Goal: Information Seeking & Learning: Learn about a topic

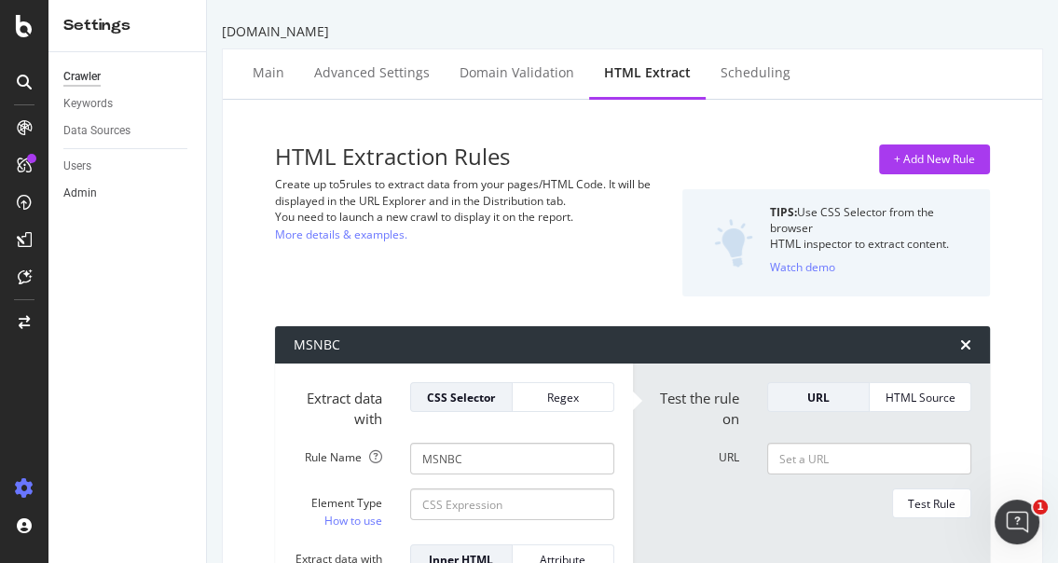
scroll to position [263, 0]
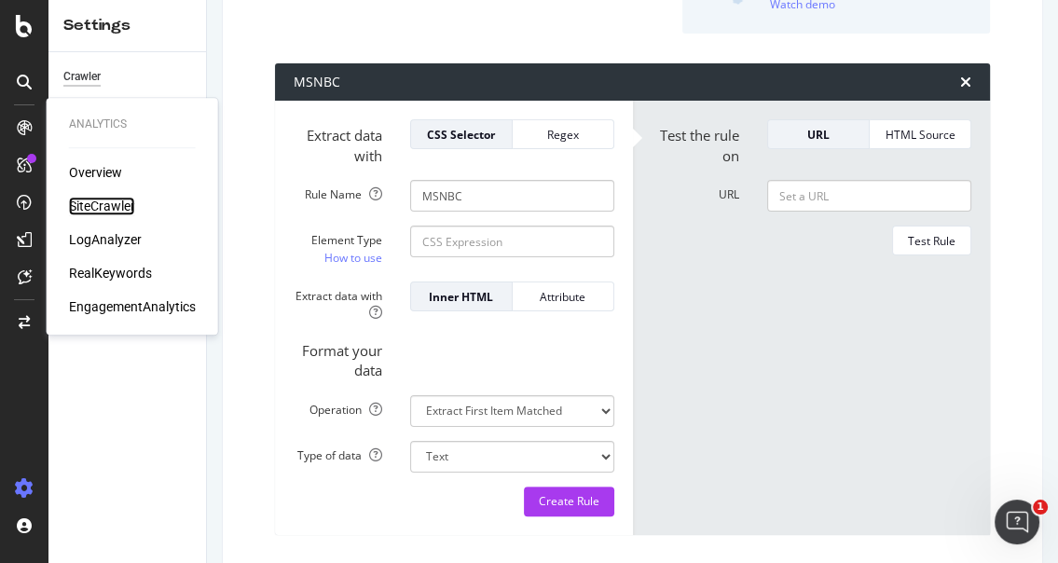
click at [112, 205] on div "SiteCrawler" at bounding box center [102, 206] width 66 height 19
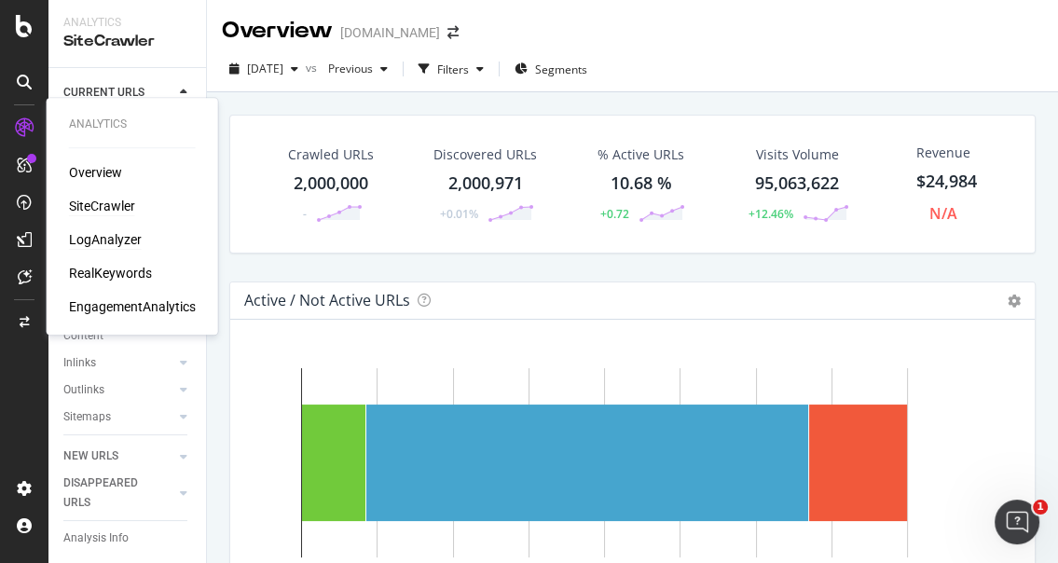
click at [123, 238] on div "LogAnalyzer" at bounding box center [105, 239] width 73 height 19
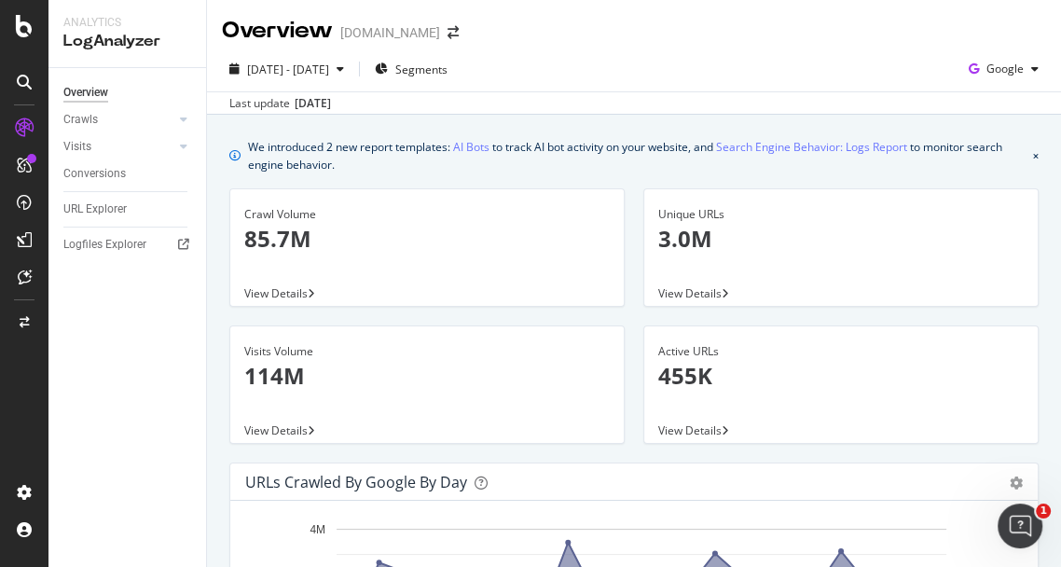
click at [41, 5] on div at bounding box center [24, 283] width 48 height 567
click at [562, 60] on div "2025 Sep. 1st - Sep. 30th Segments Google" at bounding box center [634, 72] width 854 height 37
click at [113, 117] on link "Crawls" at bounding box center [118, 120] width 111 height 20
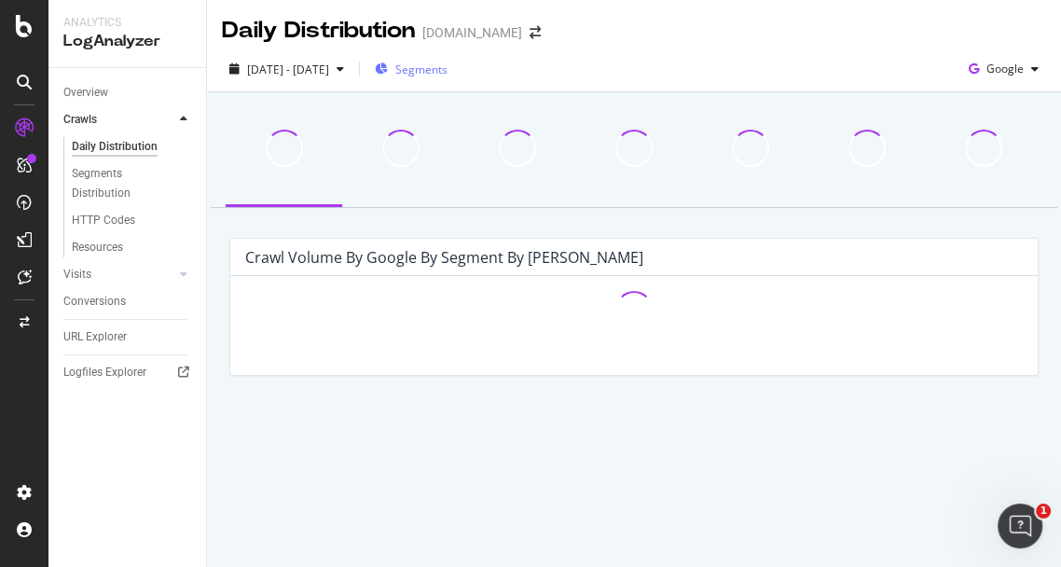
click at [448, 74] on span "Segments" at bounding box center [421, 70] width 52 height 16
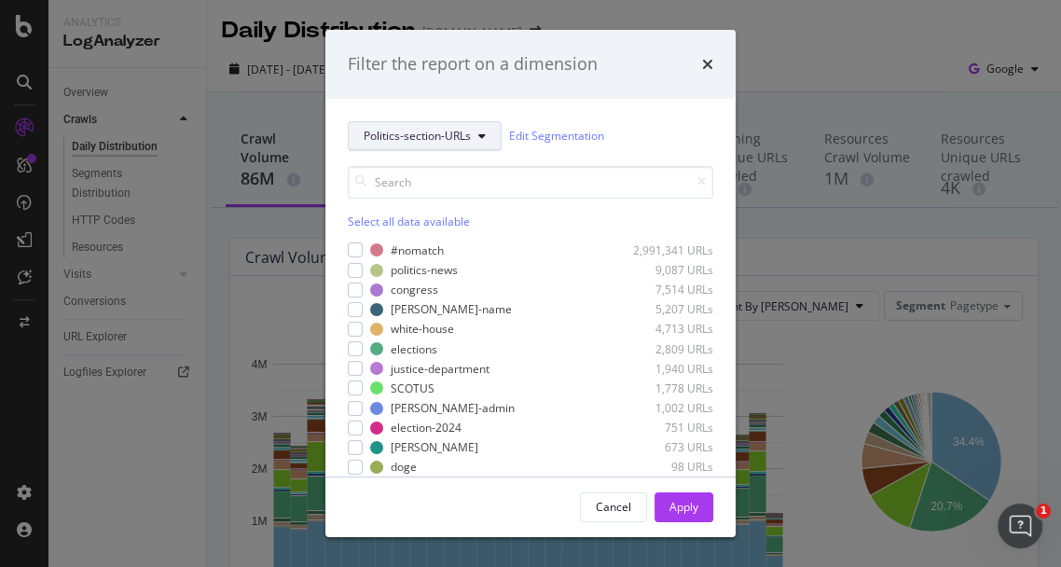
click at [418, 142] on span "Politics-section-URLs" at bounding box center [417, 136] width 107 height 16
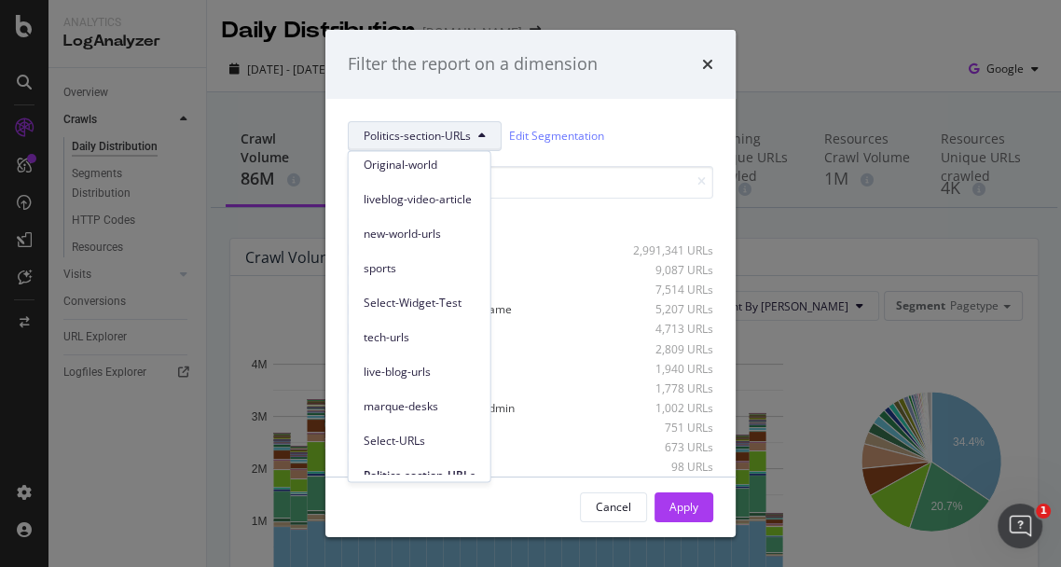
scroll to position [154, 0]
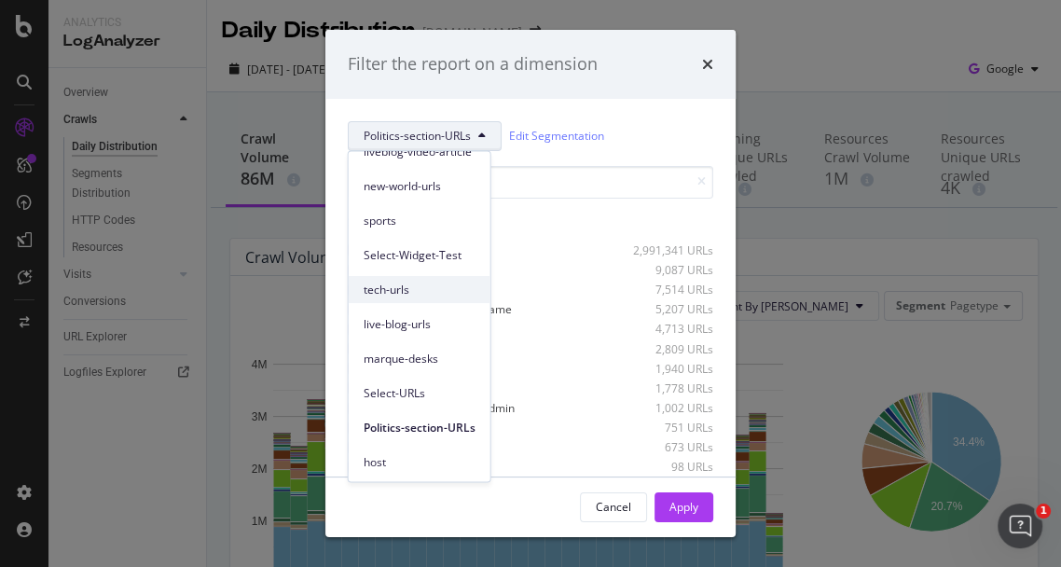
click at [416, 291] on span "tech-urls" at bounding box center [420, 290] width 112 height 17
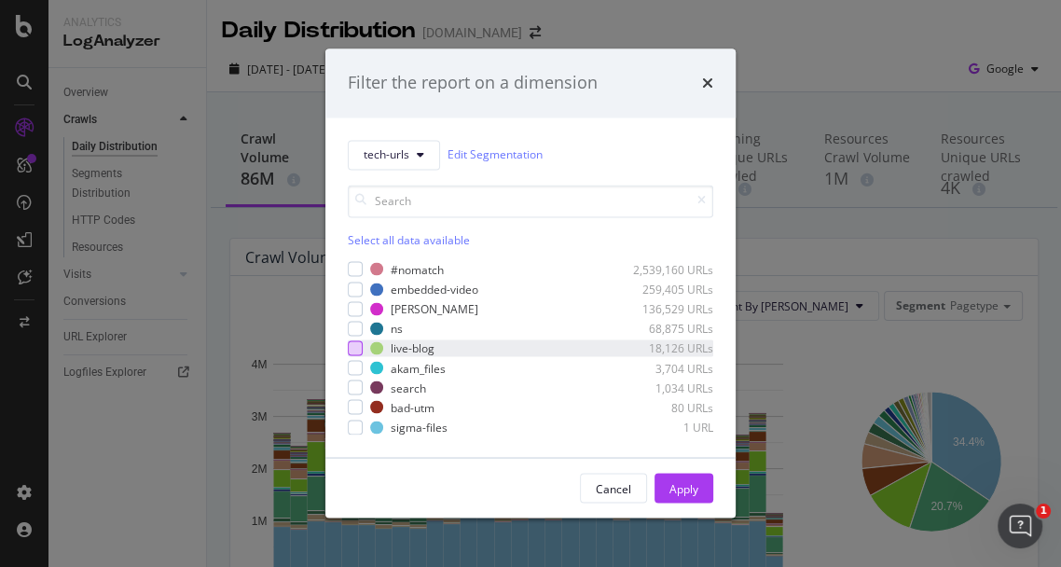
click at [355, 344] on div "modal" at bounding box center [355, 347] width 15 height 15
click at [700, 492] on button "Apply" at bounding box center [684, 489] width 59 height 30
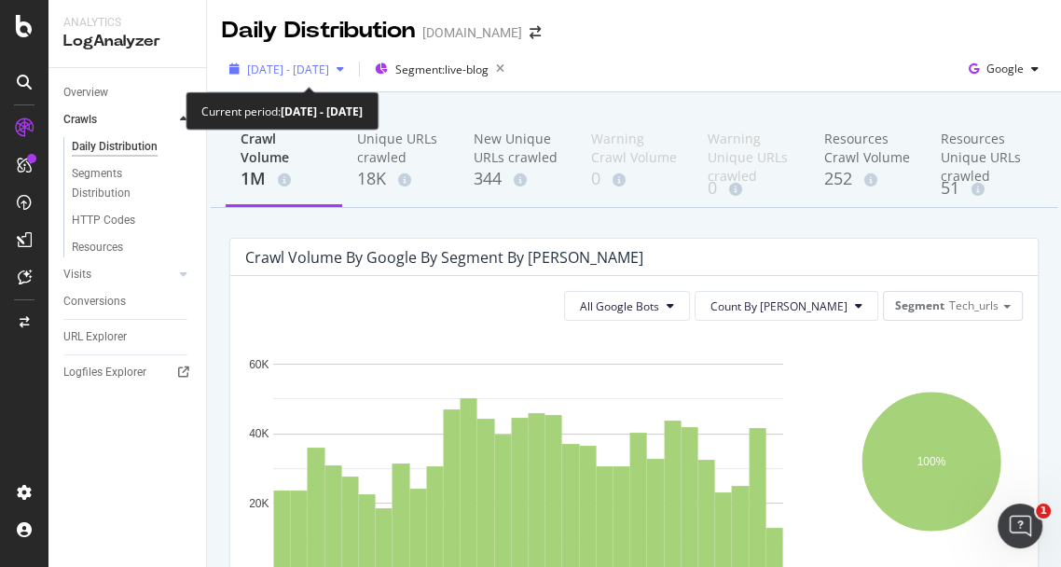
click at [317, 67] on span "2025 Sep. 1st - Sep. 30th" at bounding box center [288, 70] width 82 height 16
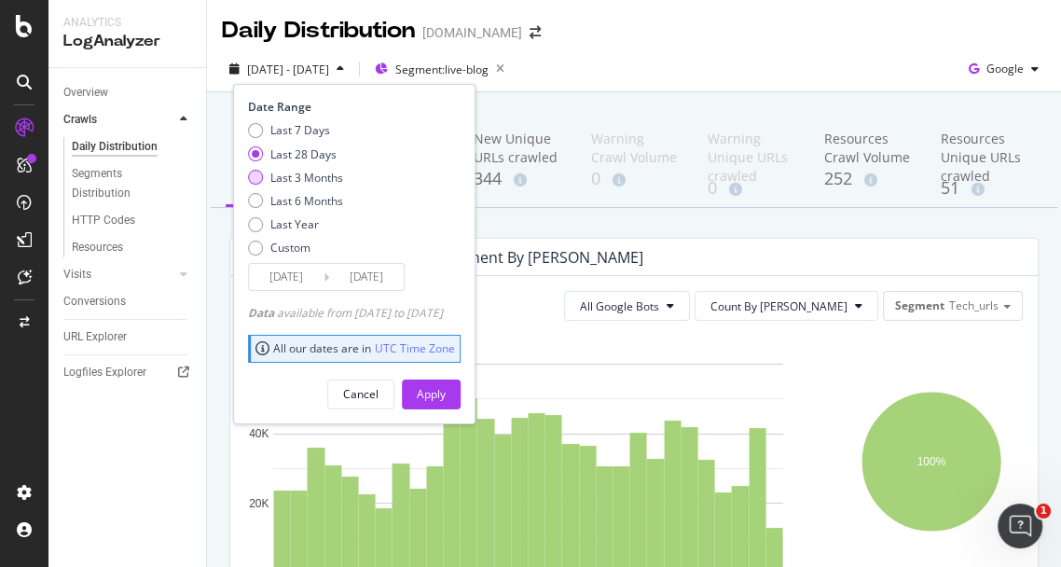
click at [258, 172] on div "Last 3 Months" at bounding box center [255, 177] width 15 height 15
type input "2025/07/01"
click at [461, 393] on button "Apply" at bounding box center [431, 394] width 59 height 30
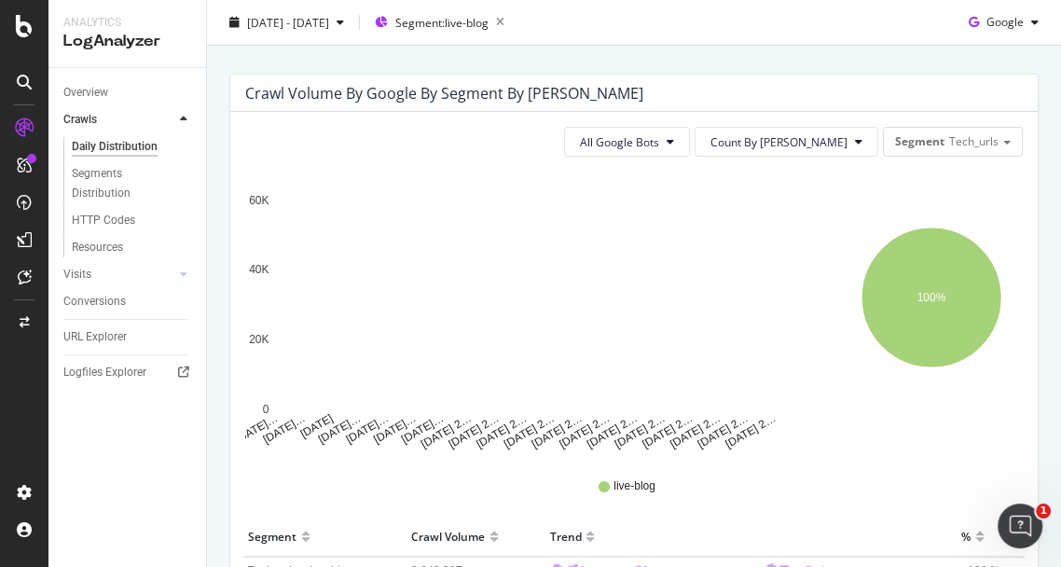
scroll to position [21, 0]
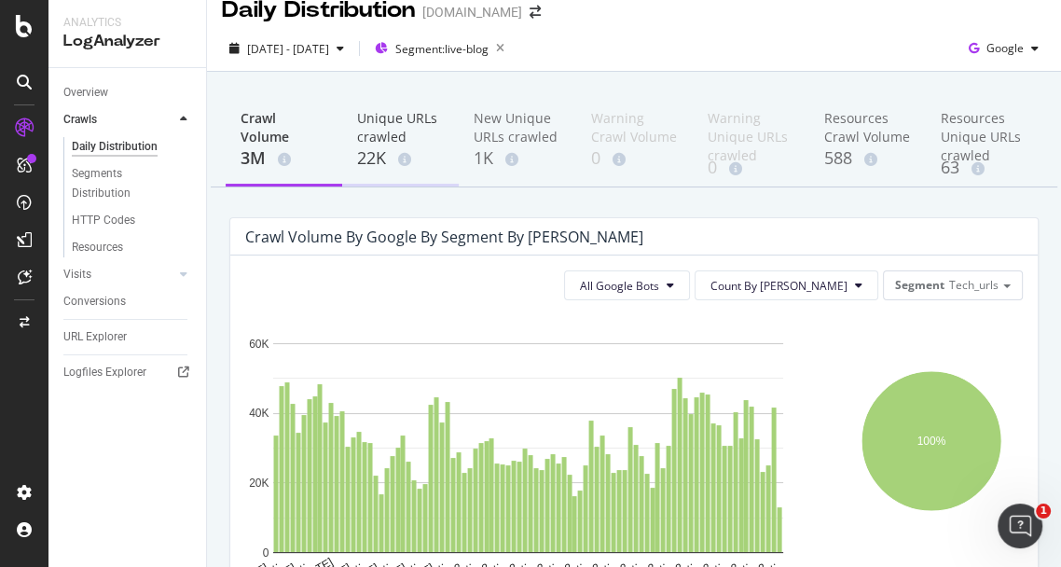
click at [373, 133] on div "Unique URLs crawled" at bounding box center [400, 127] width 87 height 37
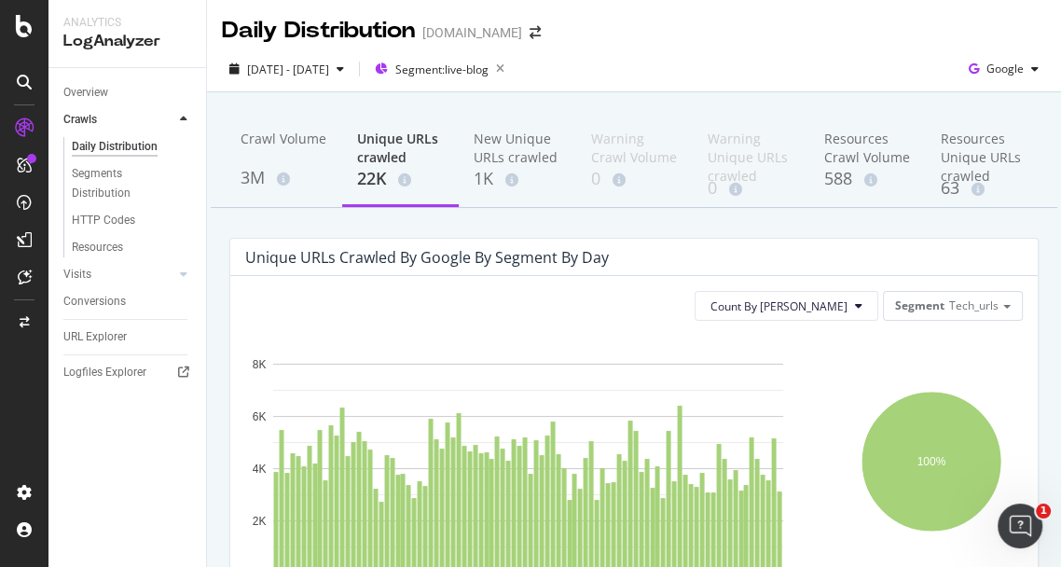
click at [16, 436] on div at bounding box center [24, 295] width 45 height 365
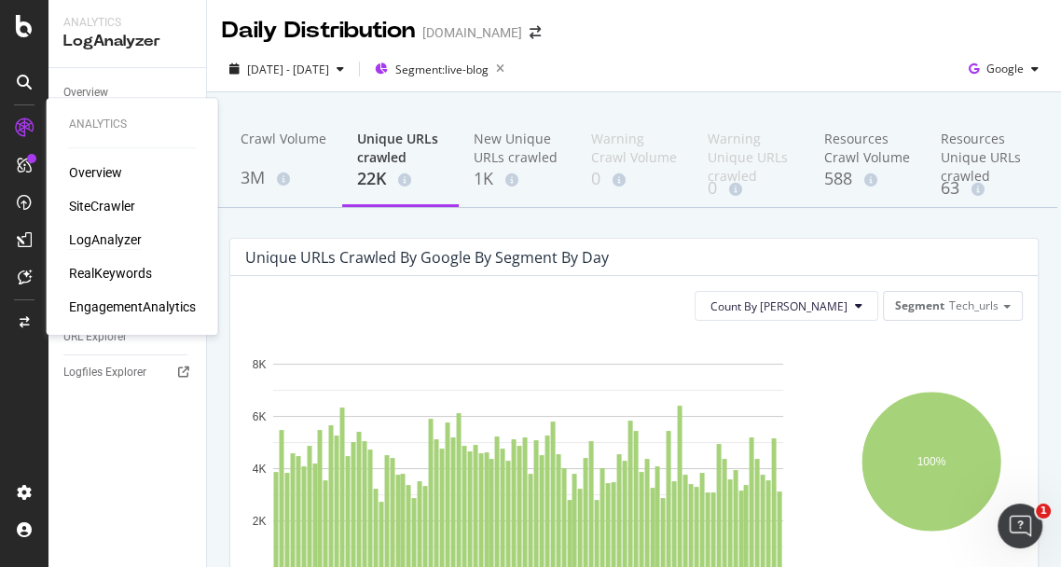
click at [23, 127] on icon at bounding box center [24, 127] width 19 height 19
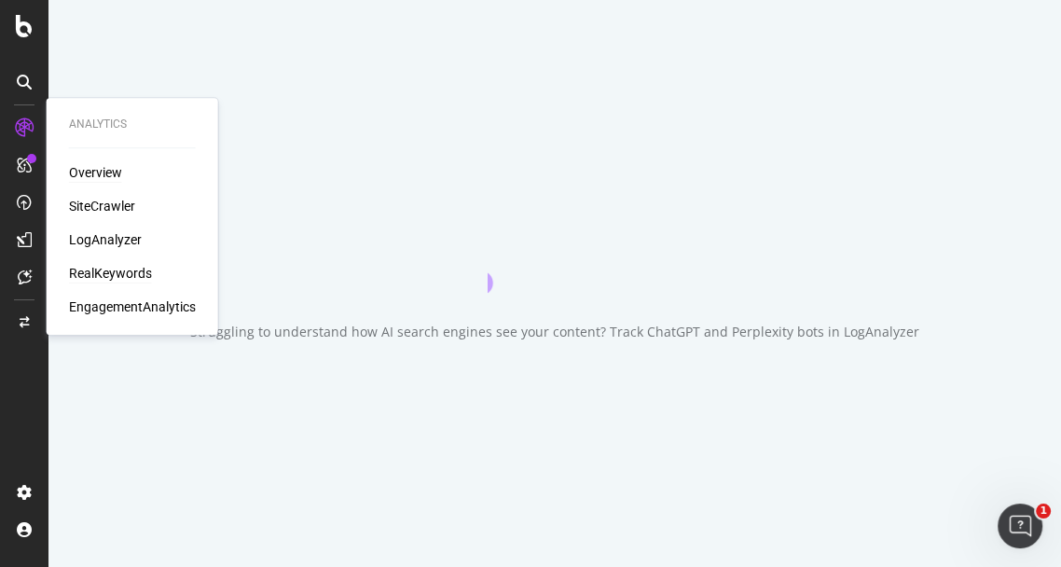
click at [112, 270] on div "RealKeywords" at bounding box center [110, 273] width 83 height 19
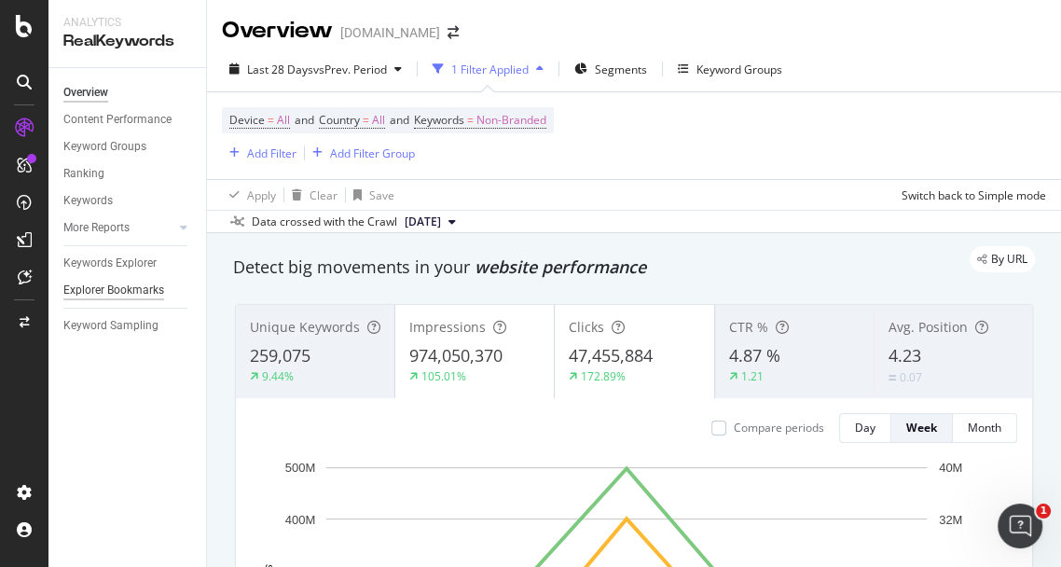
click at [126, 291] on div "Explorer Bookmarks" at bounding box center [113, 291] width 101 height 20
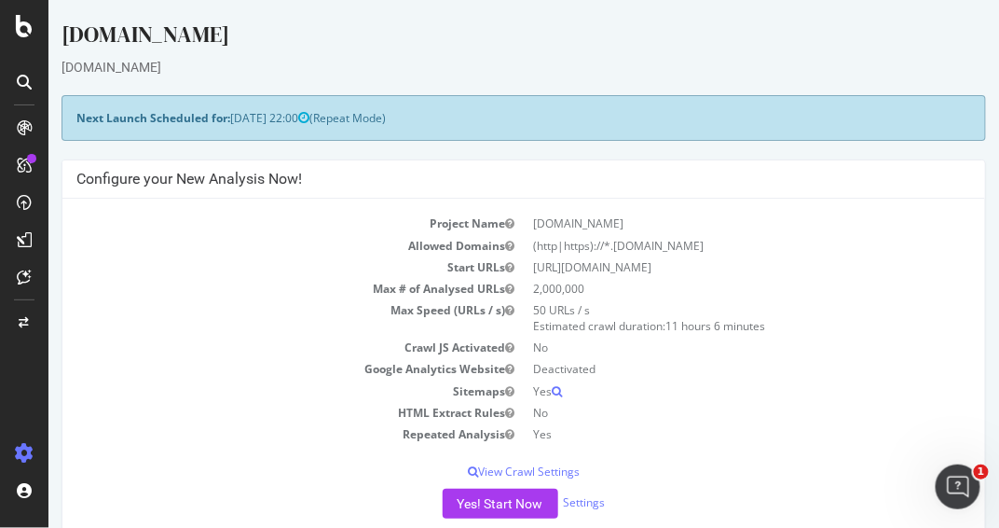
click at [16, 374] on div at bounding box center [24, 275] width 45 height 325
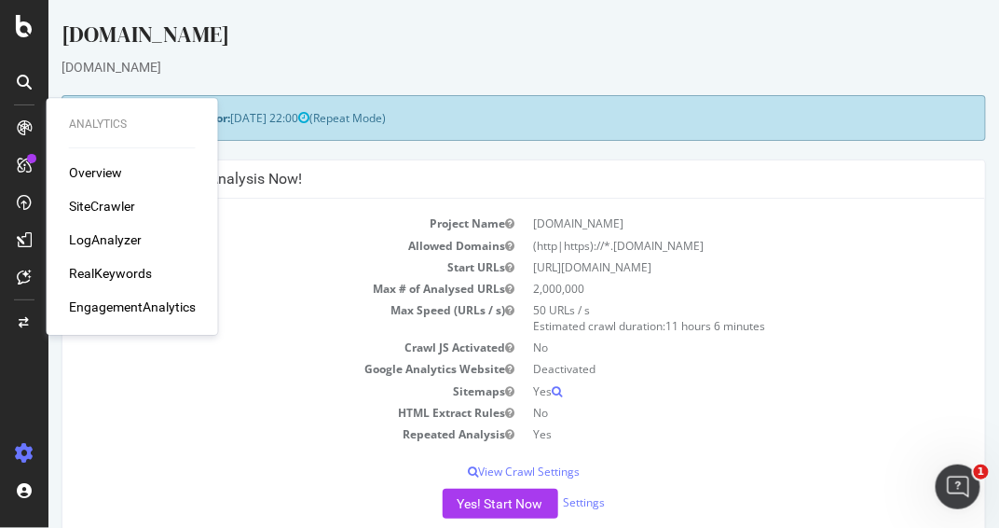
click at [125, 268] on div "RealKeywords" at bounding box center [110, 273] width 83 height 19
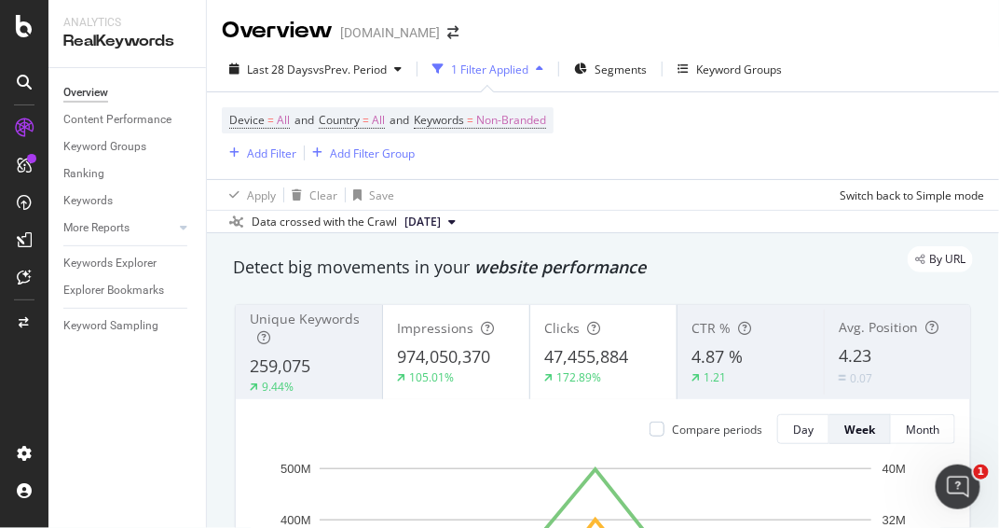
click at [7, 382] on div at bounding box center [24, 275] width 45 height 325
click at [151, 290] on div "Explorer Bookmarks" at bounding box center [113, 291] width 101 height 20
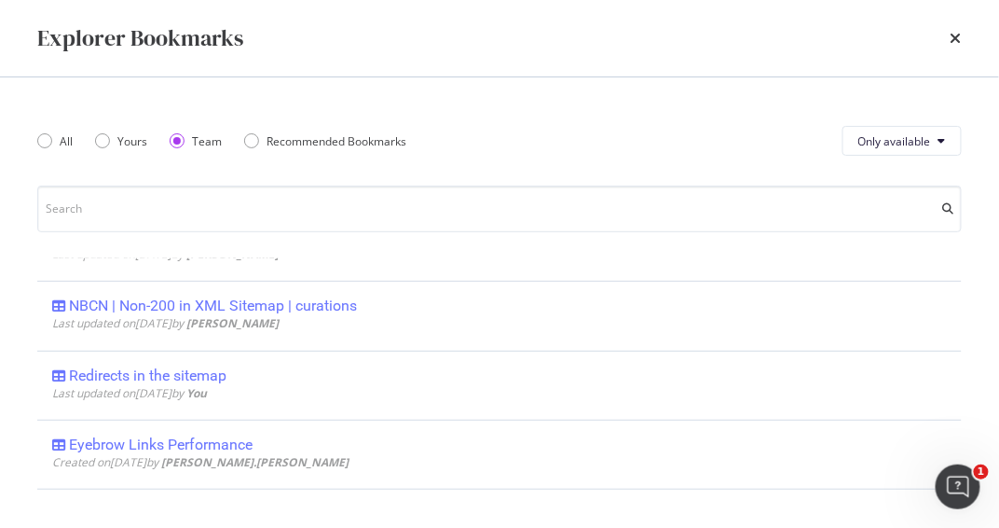
scroll to position [1036, 0]
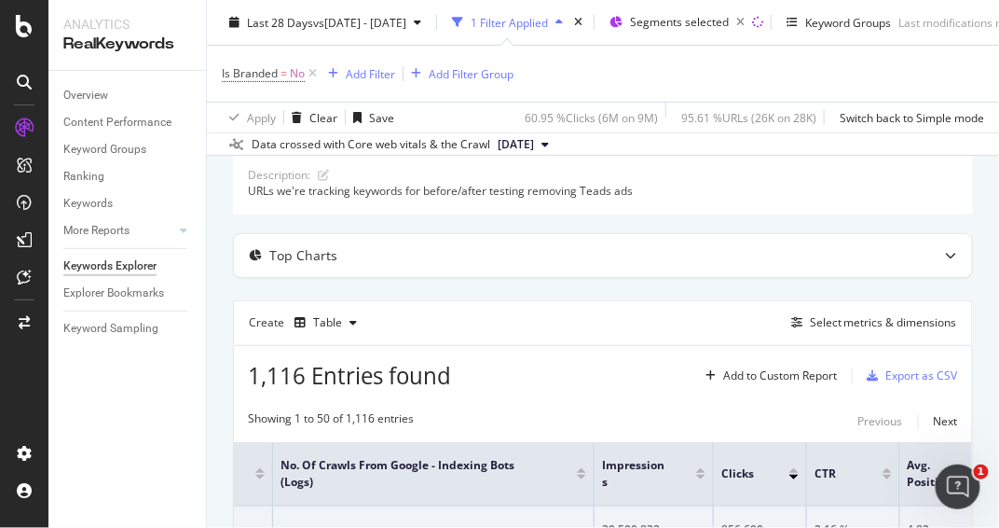
scroll to position [6, 0]
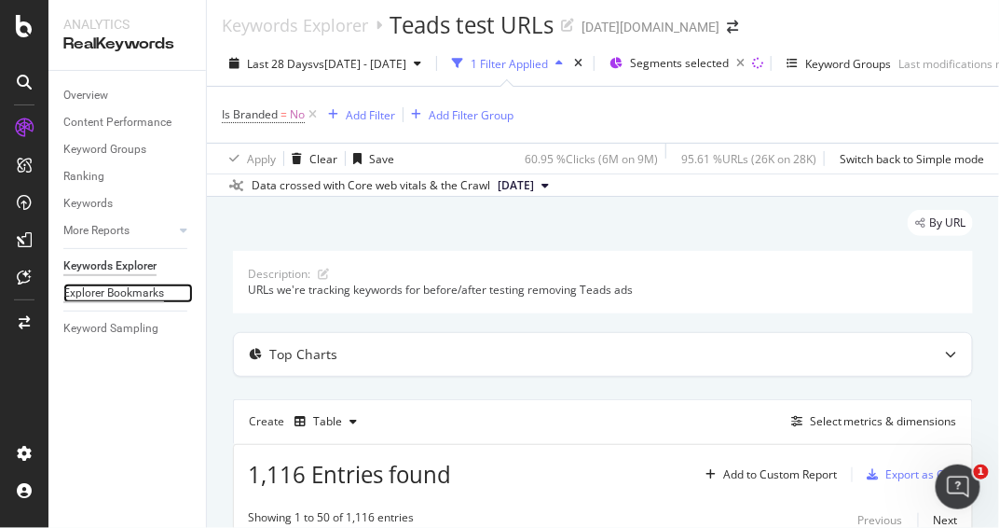
click at [111, 296] on div "Explorer Bookmarks" at bounding box center [113, 293] width 101 height 20
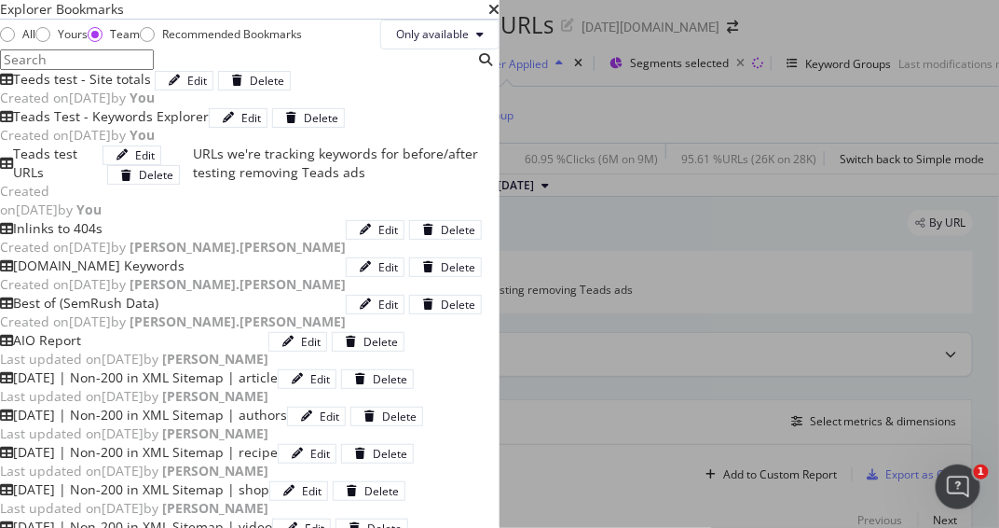
scroll to position [0, 0]
click at [50, 42] on div "Yours" at bounding box center [42, 34] width 15 height 15
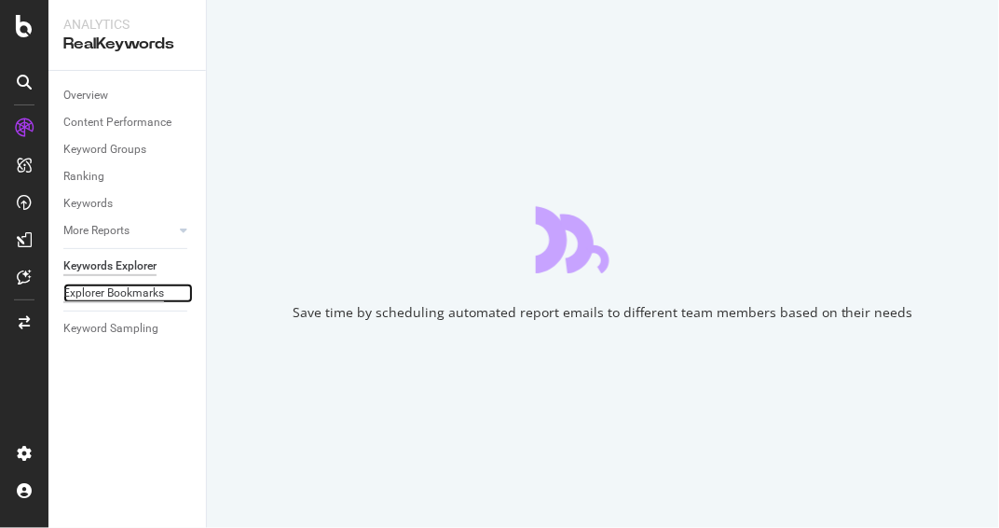
click at [141, 294] on div "Explorer Bookmarks" at bounding box center [113, 293] width 101 height 20
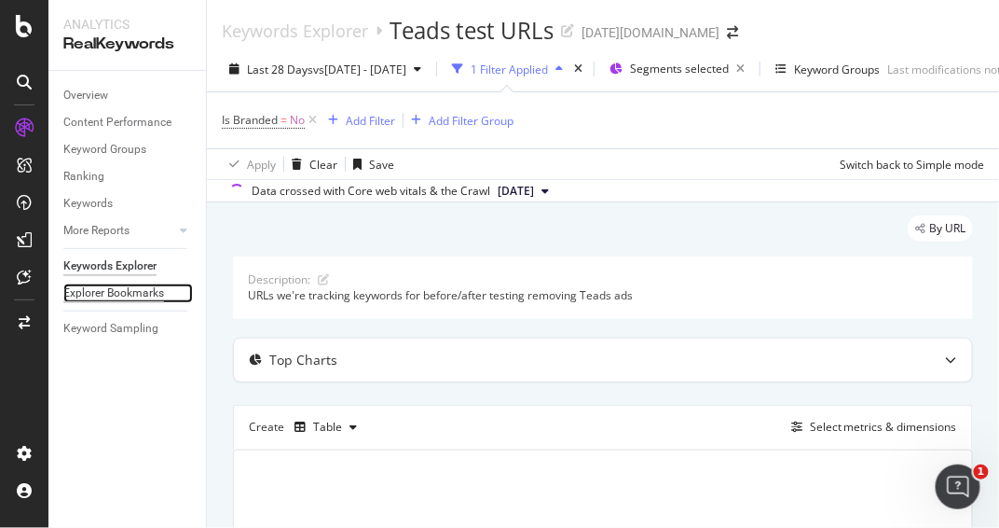
click at [140, 296] on div "Explorer Bookmarks" at bounding box center [113, 293] width 101 height 20
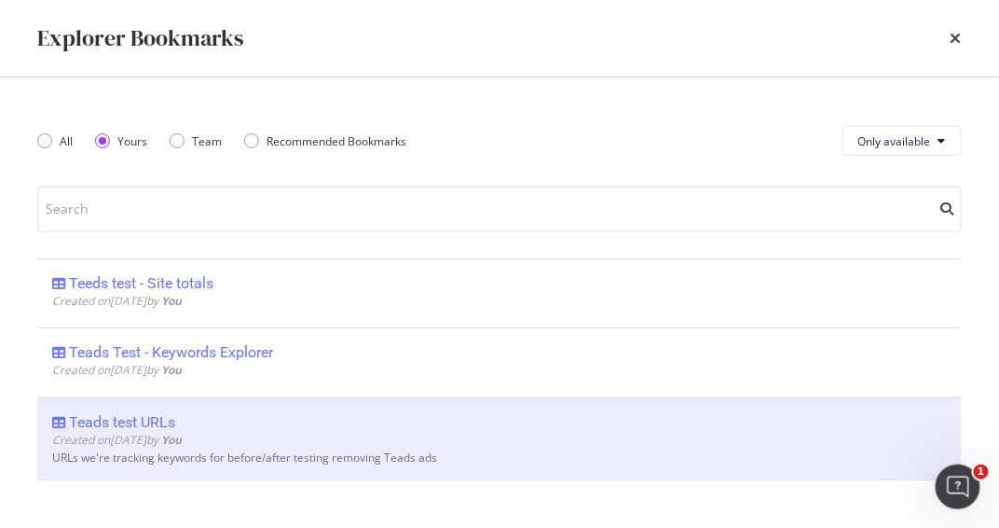
drag, startPoint x: 365, startPoint y: 283, endPoint x: 394, endPoint y: 291, distance: 30.8
click at [365, 283] on div "Teeds test - Site totals" at bounding box center [427, 283] width 751 height 19
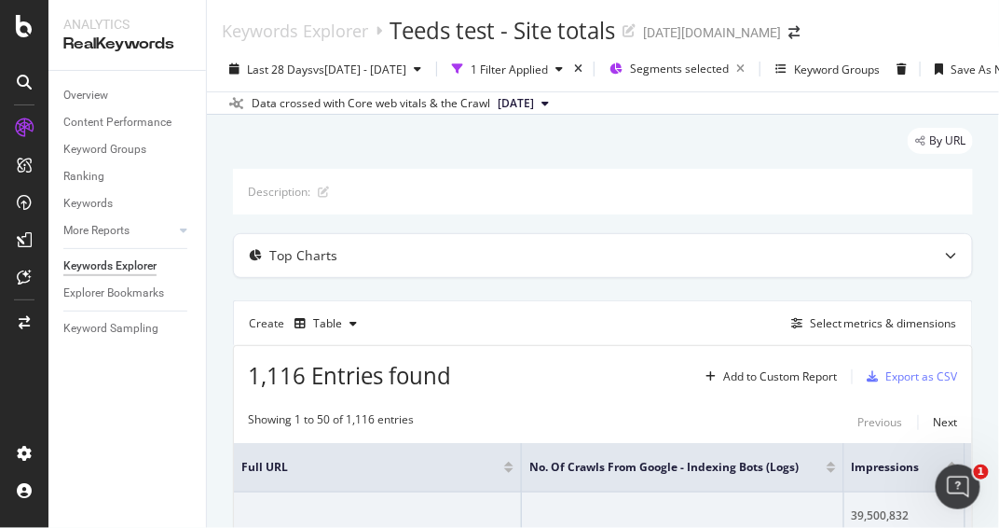
click at [17, 384] on div at bounding box center [24, 275] width 45 height 325
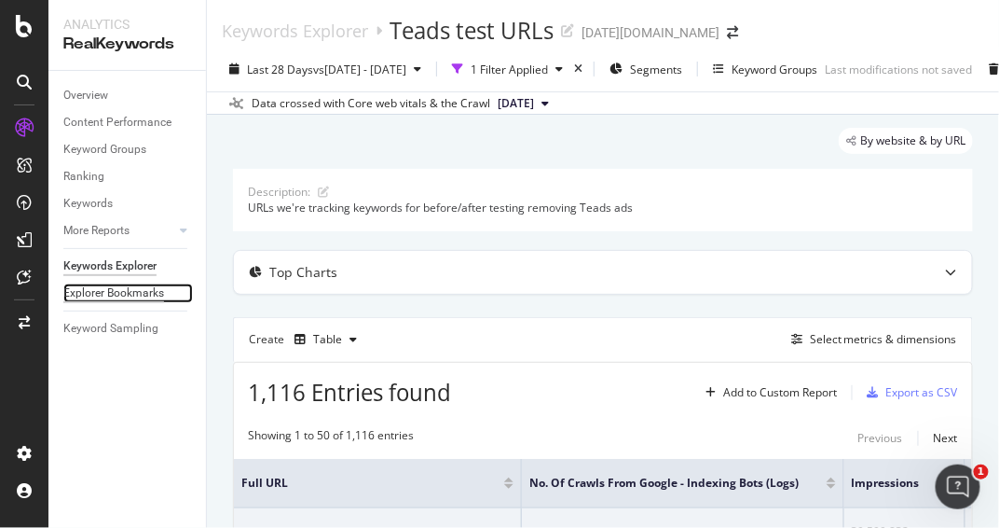
click at [128, 286] on div "Explorer Bookmarks" at bounding box center [113, 293] width 101 height 20
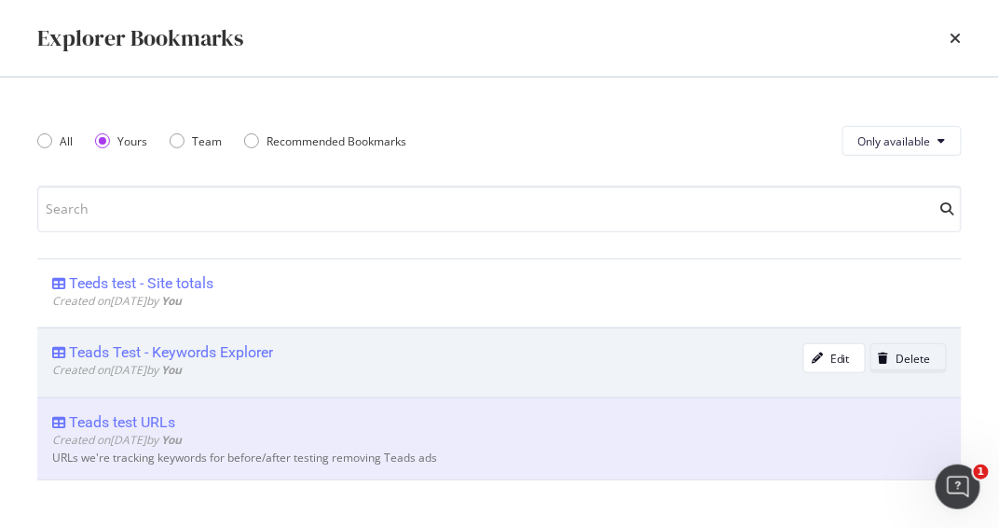
click at [897, 358] on div "Delete" at bounding box center [914, 359] width 34 height 16
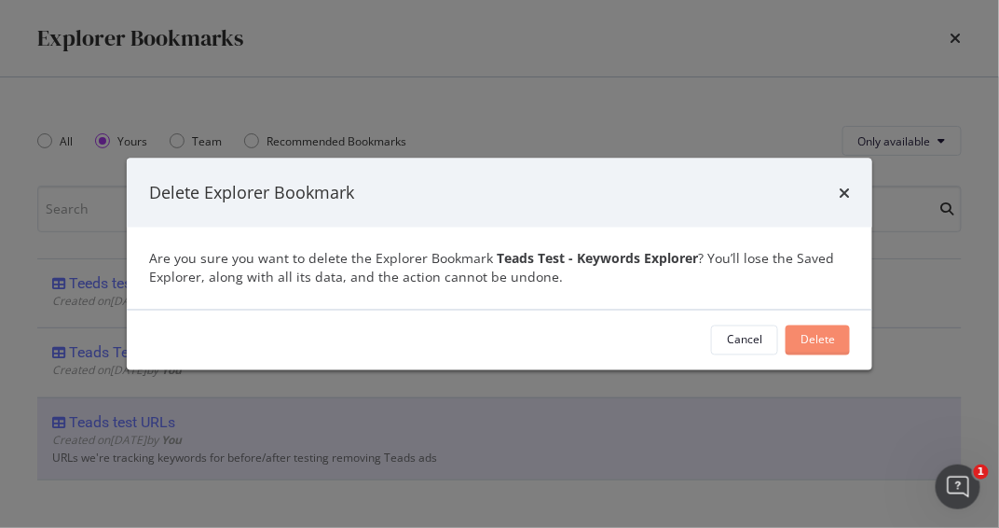
click at [828, 338] on div "Delete" at bounding box center [818, 340] width 34 height 16
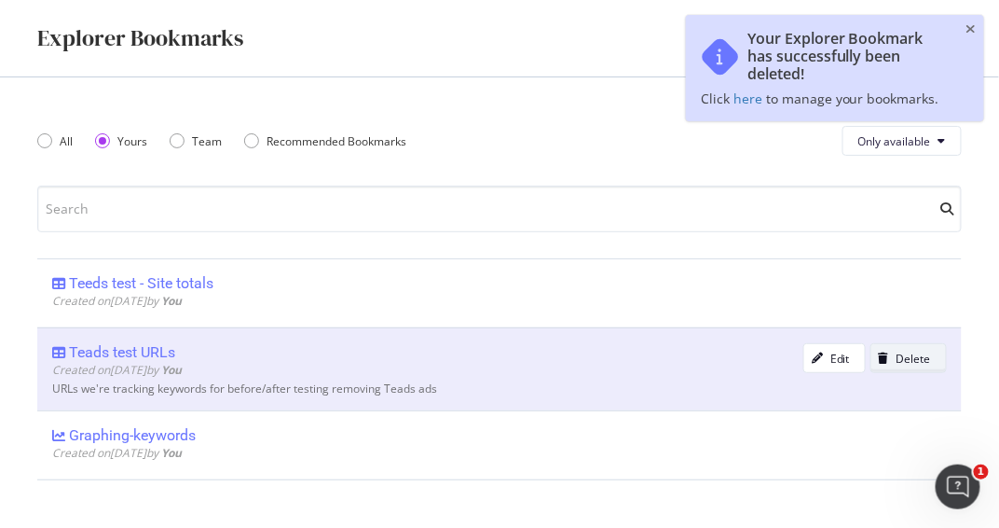
click at [896, 357] on div "modal" at bounding box center [884, 357] width 25 height 11
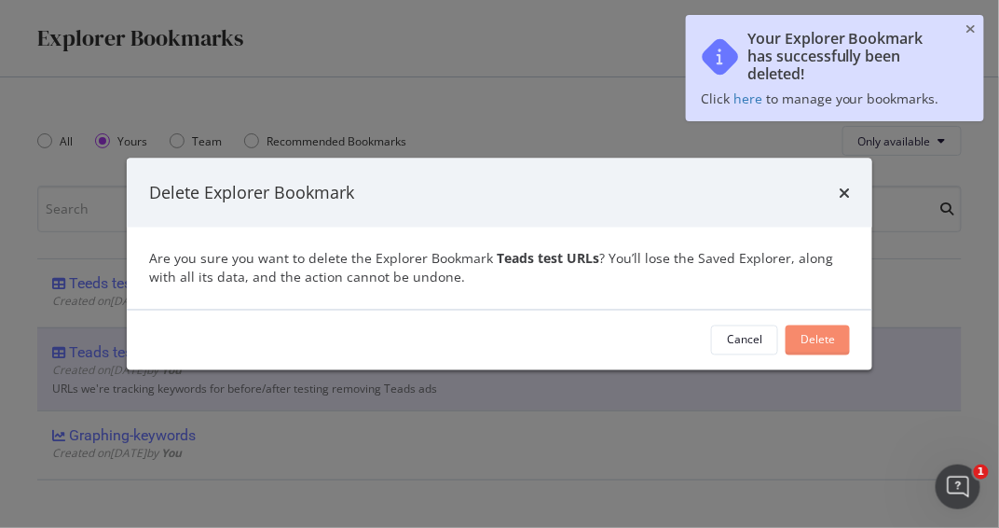
click at [806, 337] on div "Delete" at bounding box center [818, 340] width 34 height 16
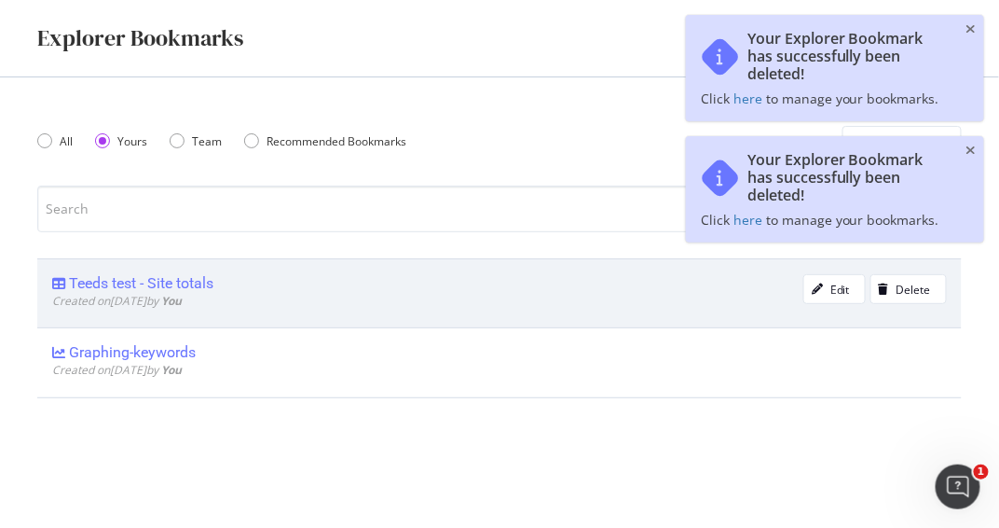
click at [182, 301] on b "You" at bounding box center [171, 301] width 21 height 16
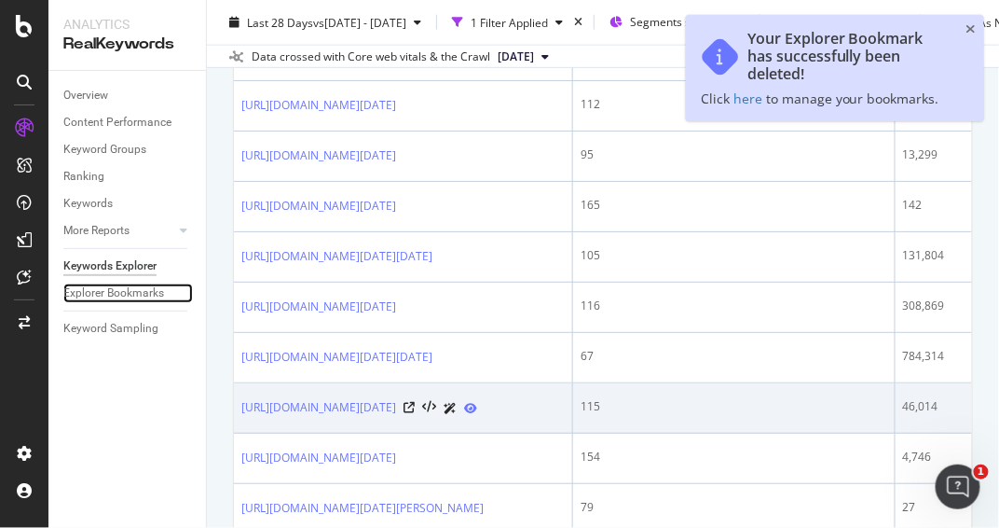
scroll to position [591, 0]
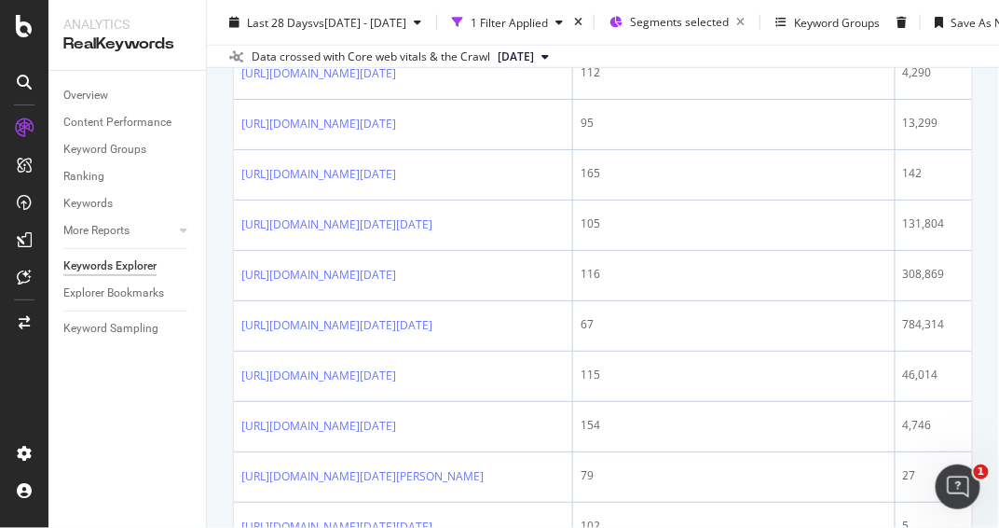
click at [19, 379] on div at bounding box center [24, 275] width 45 height 325
click at [12, 361] on div at bounding box center [24, 275] width 45 height 325
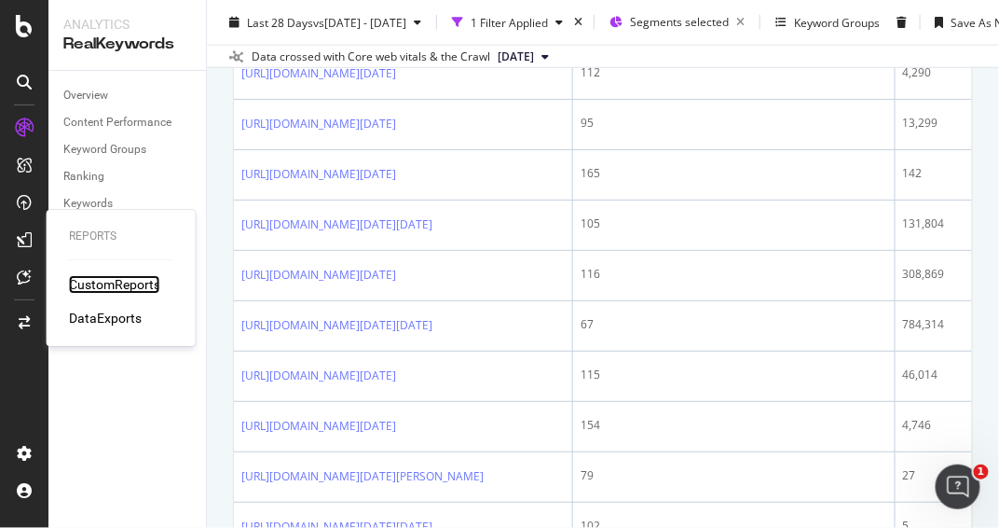
click at [104, 289] on div "CustomReports" at bounding box center [114, 284] width 91 height 19
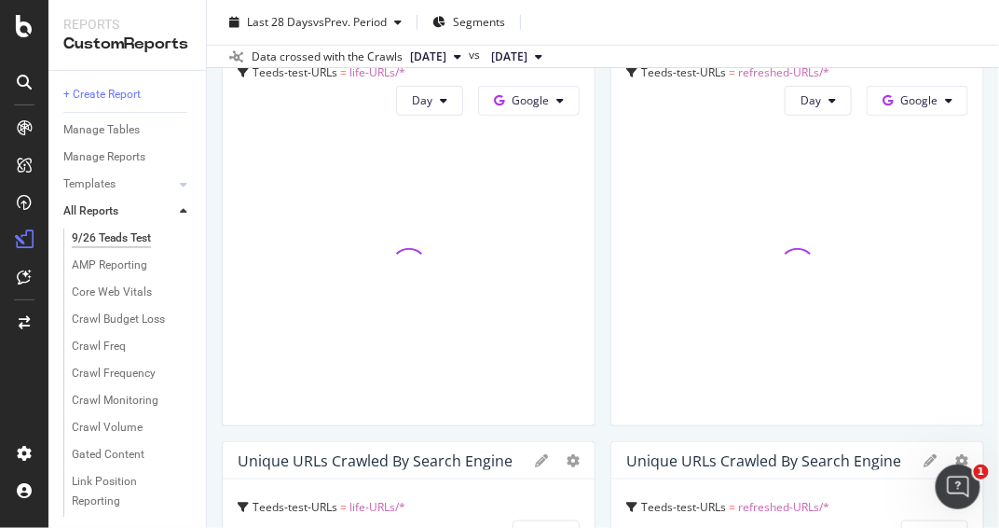
scroll to position [207, 0]
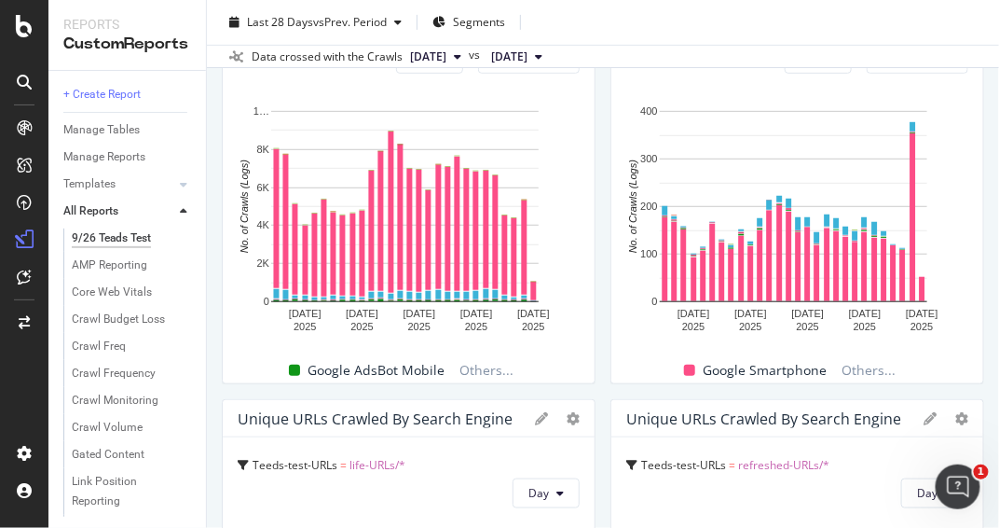
click at [17, 355] on div at bounding box center [24, 275] width 45 height 325
click at [21, 365] on div at bounding box center [24, 275] width 45 height 325
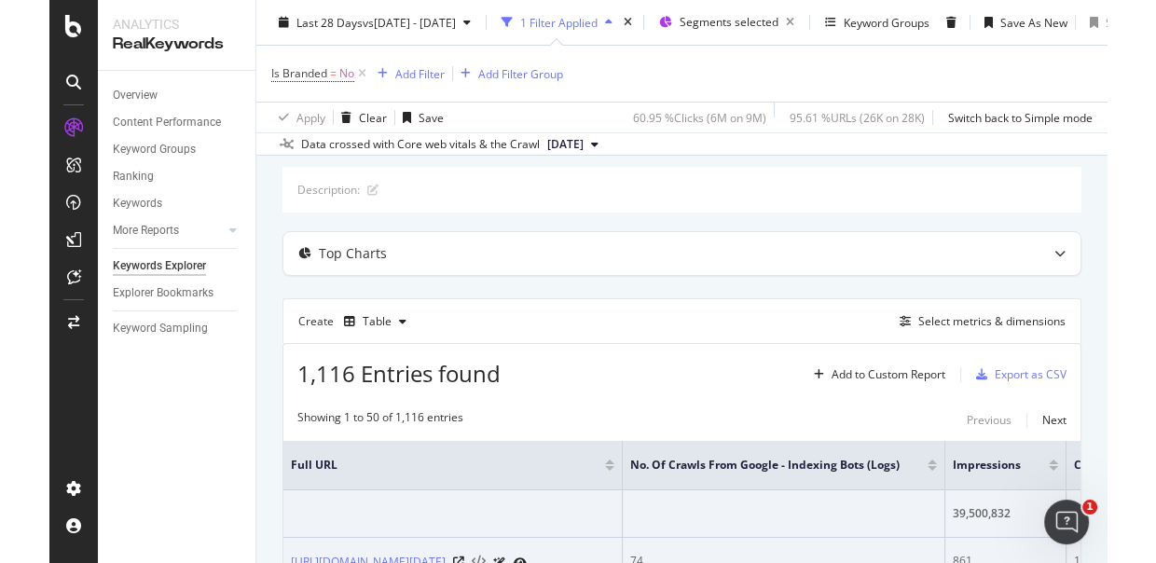
scroll to position [207, 0]
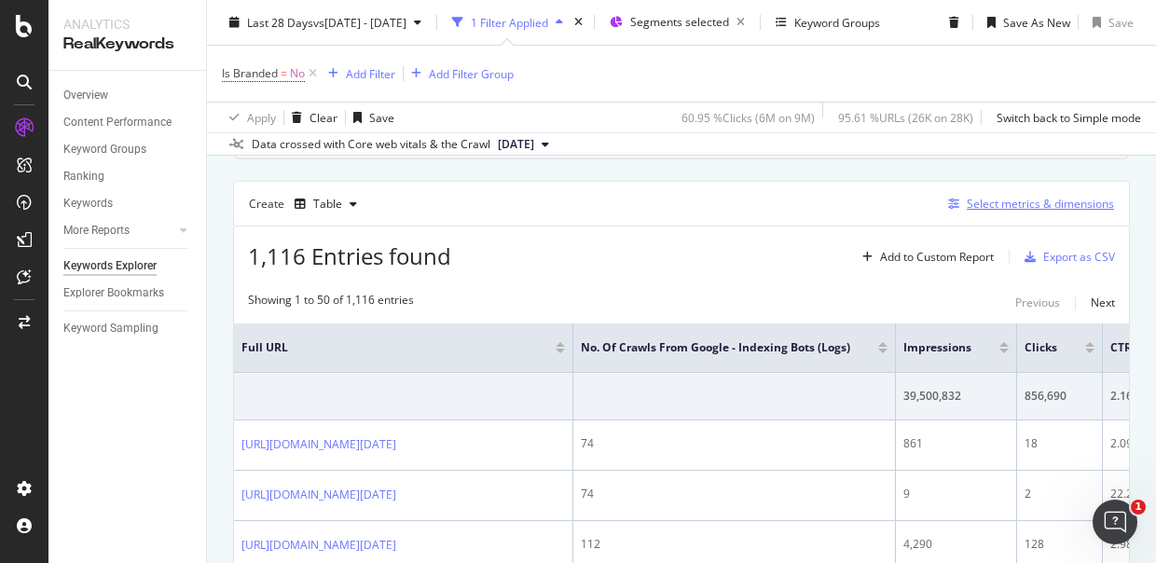
click at [986, 200] on div "Select metrics & dimensions" at bounding box center [1040, 204] width 147 height 16
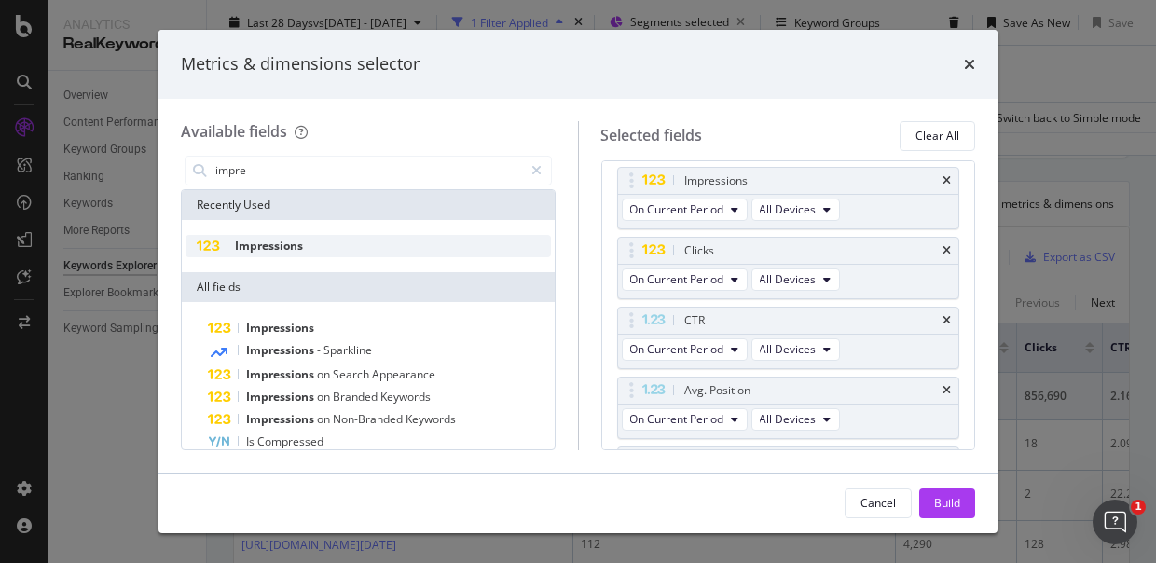
click at [274, 241] on span "Impressions" at bounding box center [269, 246] width 68 height 16
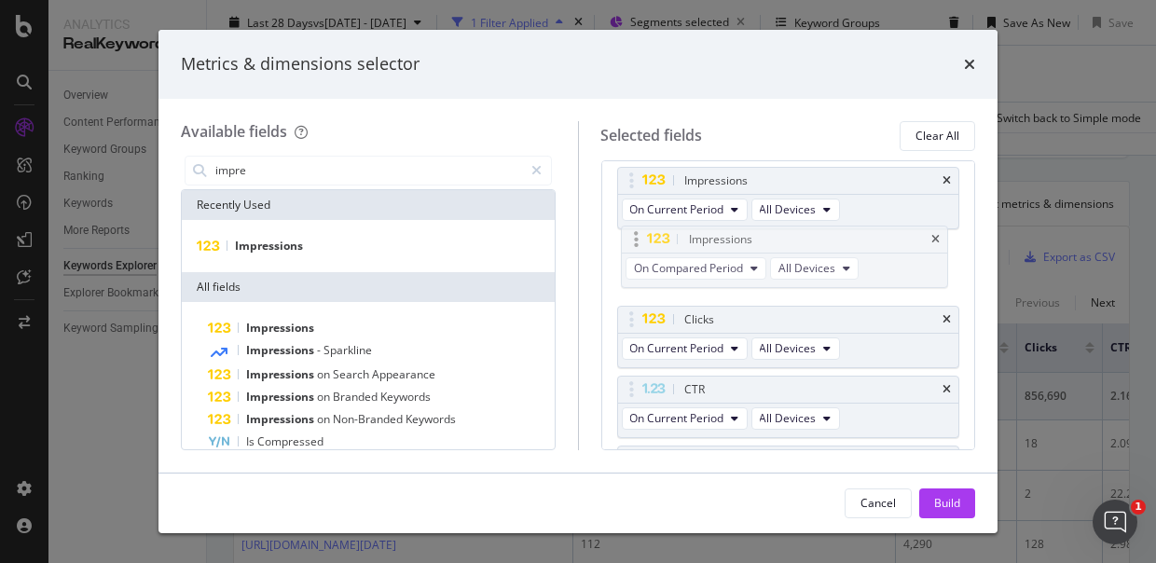
drag, startPoint x: 743, startPoint y: 399, endPoint x: 748, endPoint y: 237, distance: 162.3
click at [748, 237] on body "Analytics RealKeywords Overview Content Performance Keyword Groups Ranking Keyw…" at bounding box center [578, 281] width 1156 height 563
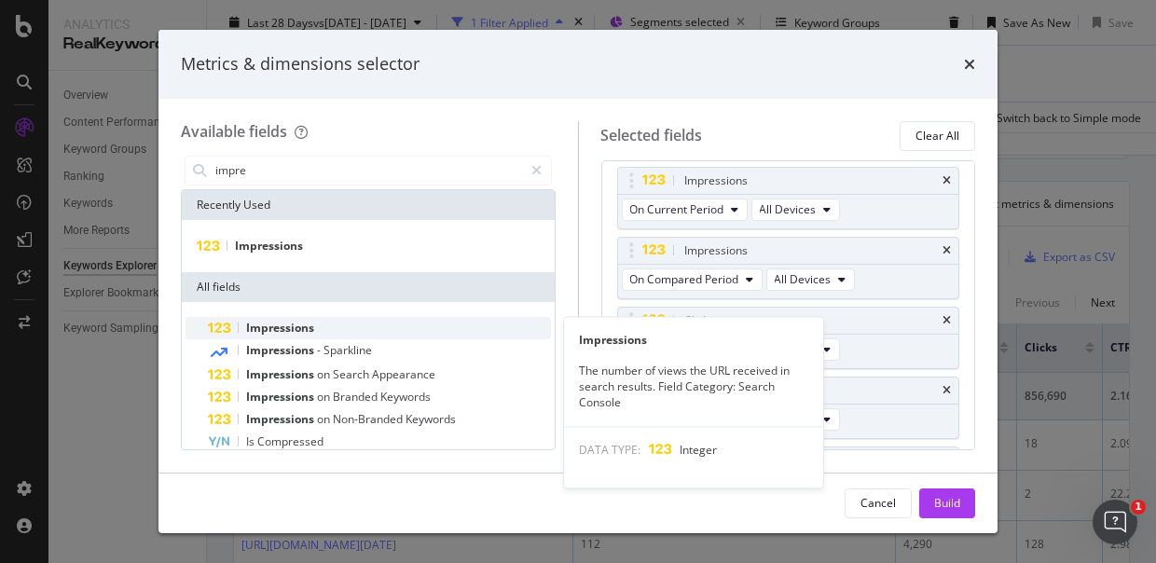
click at [309, 326] on span "Impressions" at bounding box center [280, 328] width 68 height 16
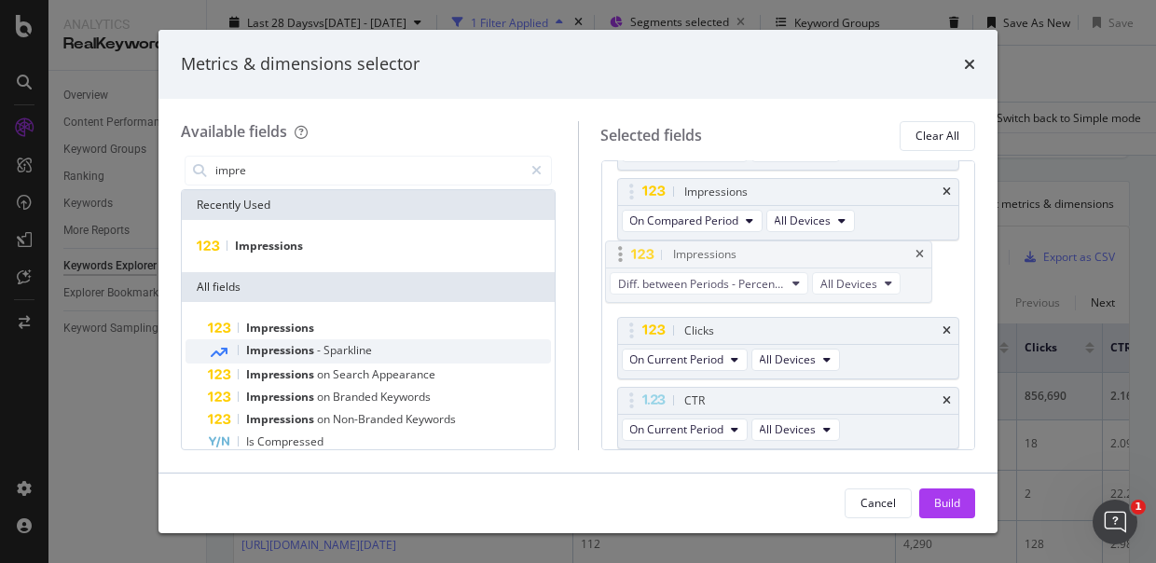
scroll to position [258, 0]
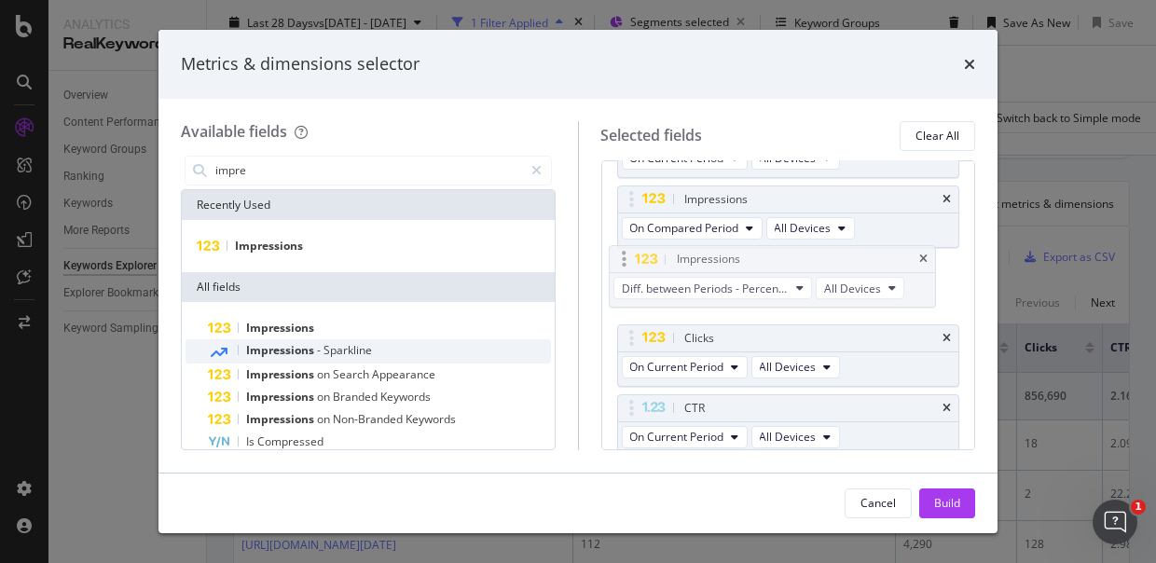
drag, startPoint x: 863, startPoint y: 406, endPoint x: 857, endPoint y: 265, distance: 140.9
click at [857, 265] on body "Analytics RealKeywords Overview Content Performance Keyword Groups Ranking Keyw…" at bounding box center [578, 281] width 1156 height 563
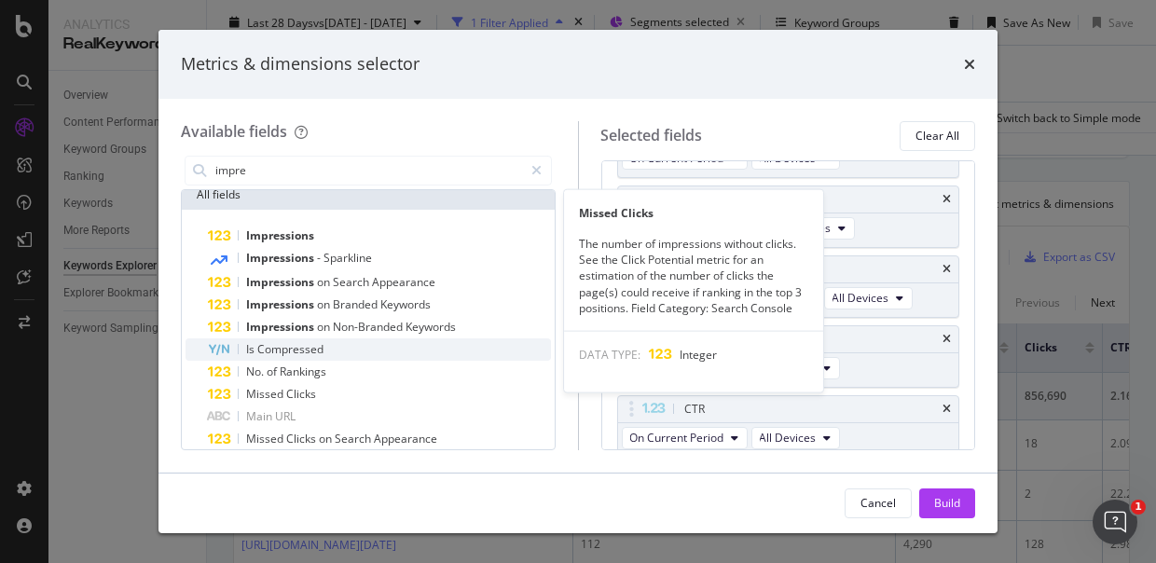
scroll to position [103, 0]
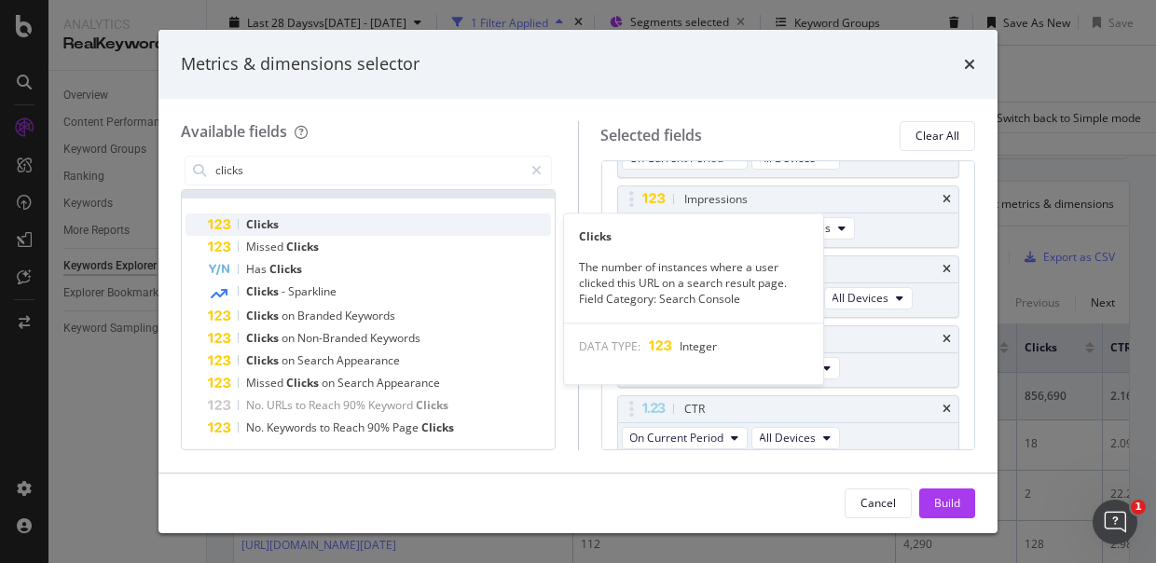
click at [284, 214] on div "Clicks" at bounding box center [379, 225] width 343 height 22
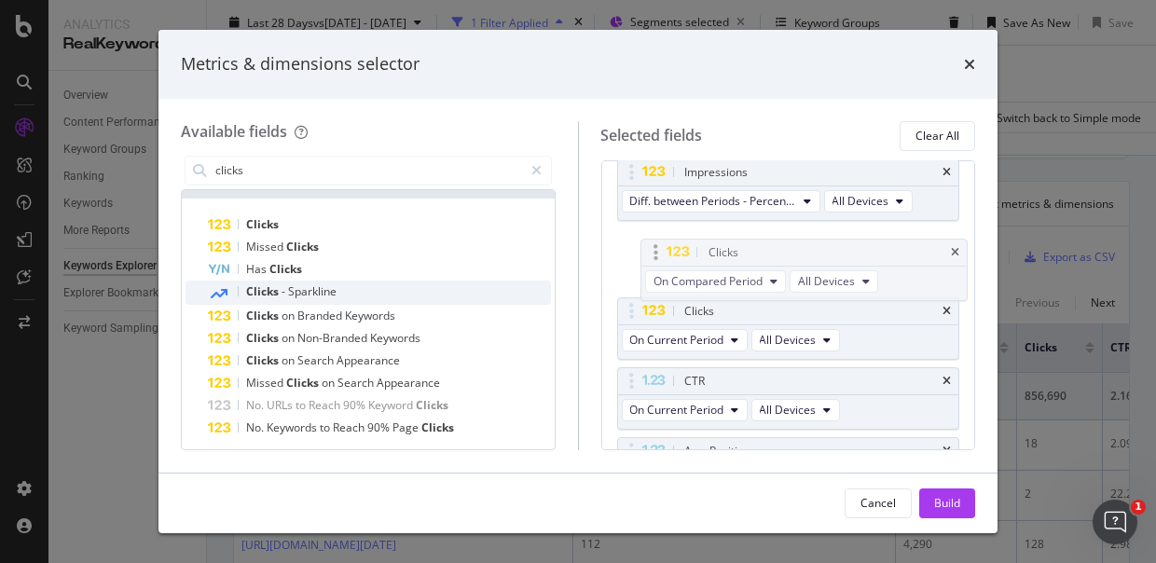
scroll to position [357, 0]
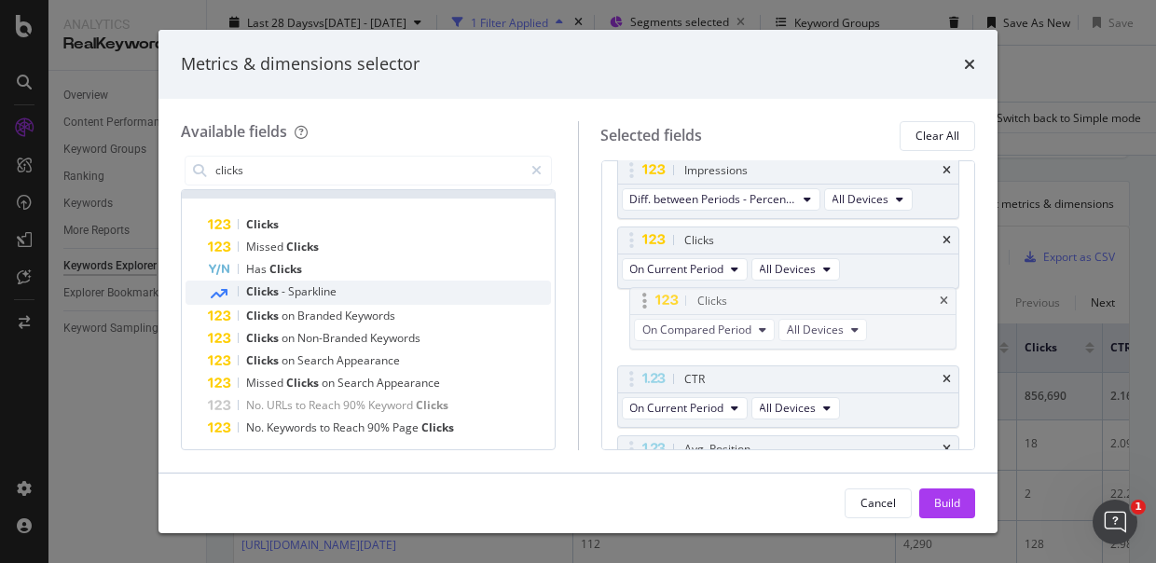
drag, startPoint x: 844, startPoint y: 403, endPoint x: 852, endPoint y: 306, distance: 97.3
click at [852, 306] on body "Analytics RealKeywords Overview Content Performance Keyword Groups Ranking Keyw…" at bounding box center [578, 281] width 1156 height 563
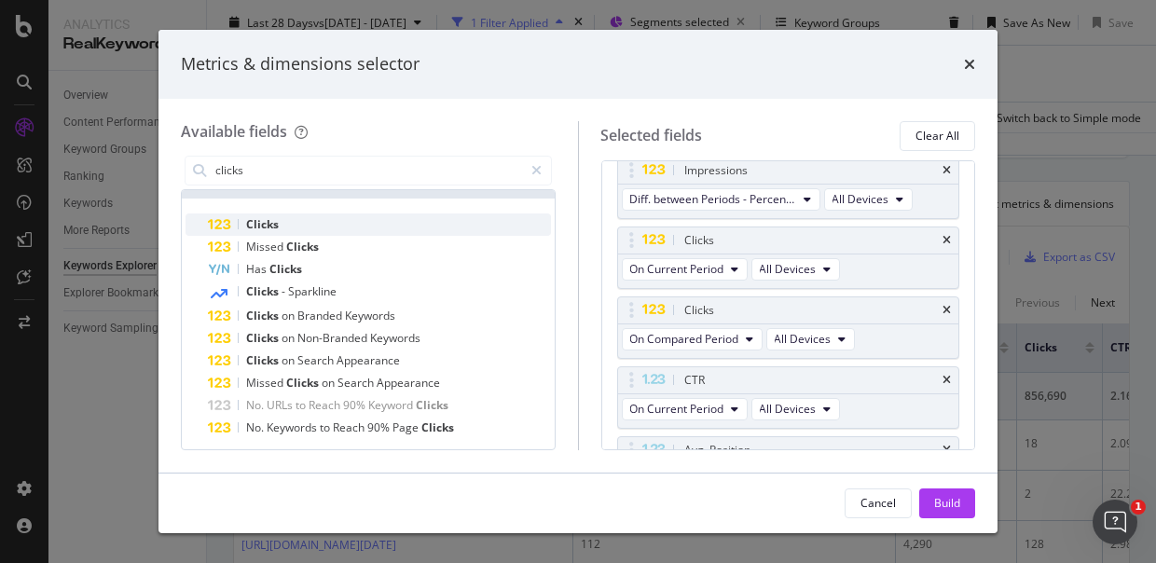
click at [296, 219] on div "Clicks" at bounding box center [379, 225] width 343 height 22
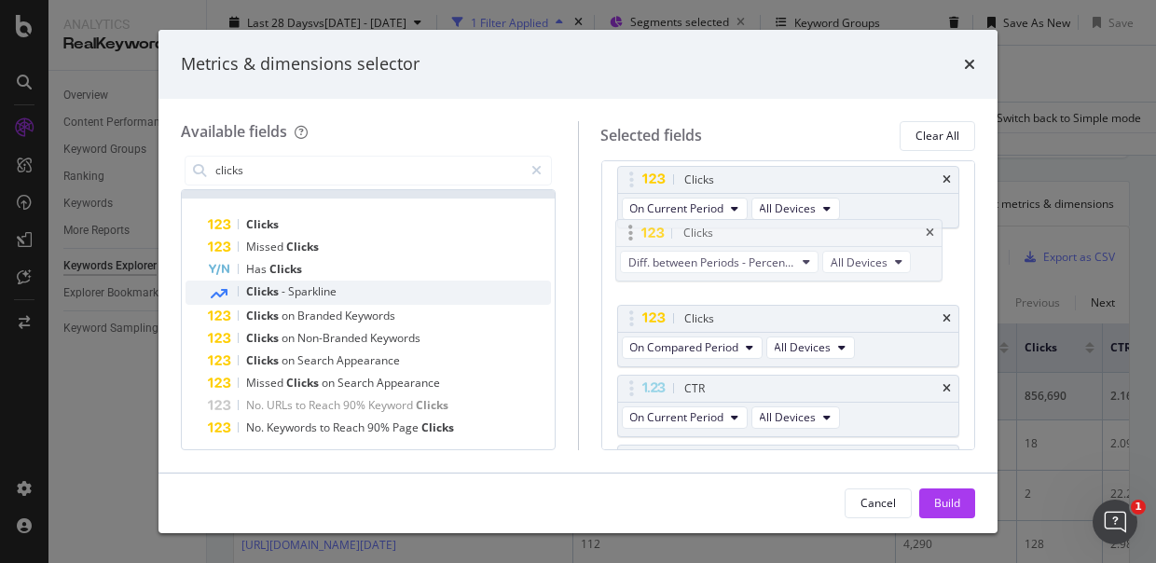
scroll to position [418, 0]
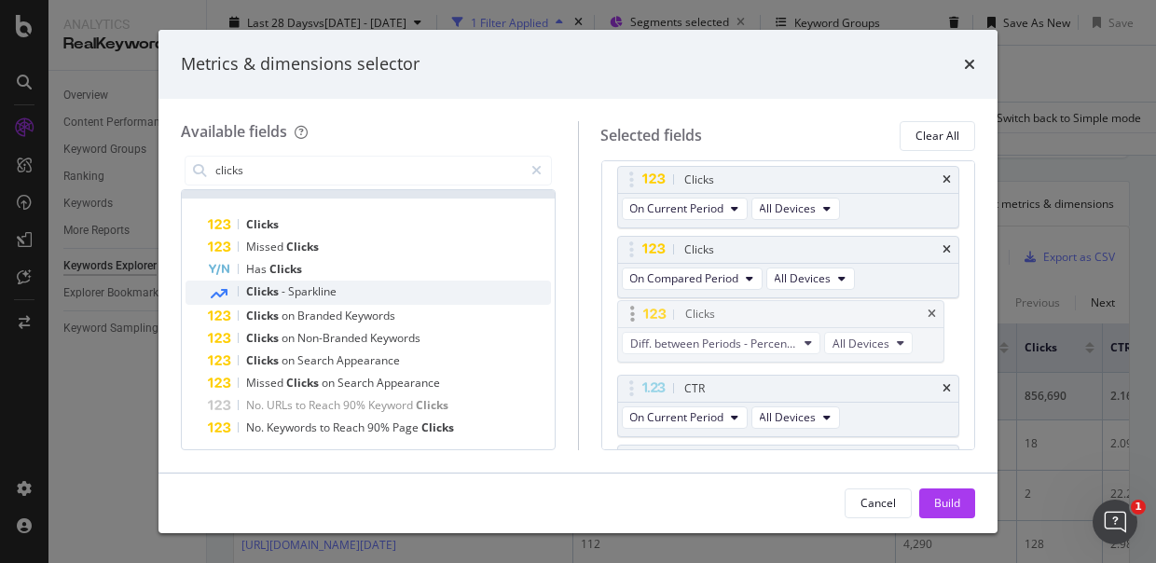
drag, startPoint x: 793, startPoint y: 398, endPoint x: 794, endPoint y: 311, distance: 86.7
click at [794, 311] on body "Analytics RealKeywords Overview Content Performance Keyword Groups Ranking Keyw…" at bounding box center [578, 281] width 1156 height 563
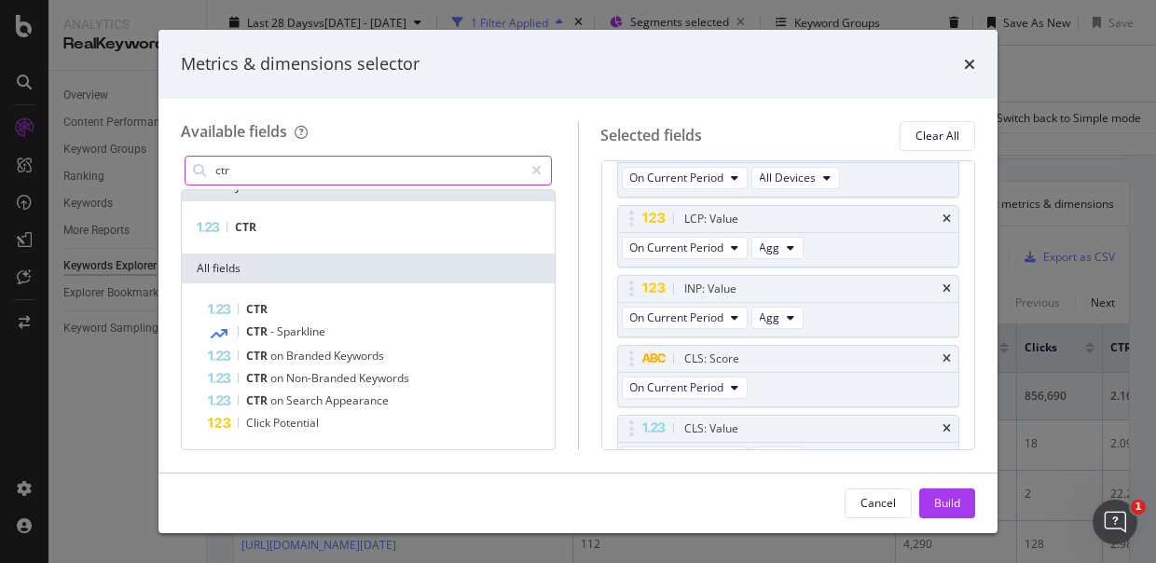
scroll to position [18, 0]
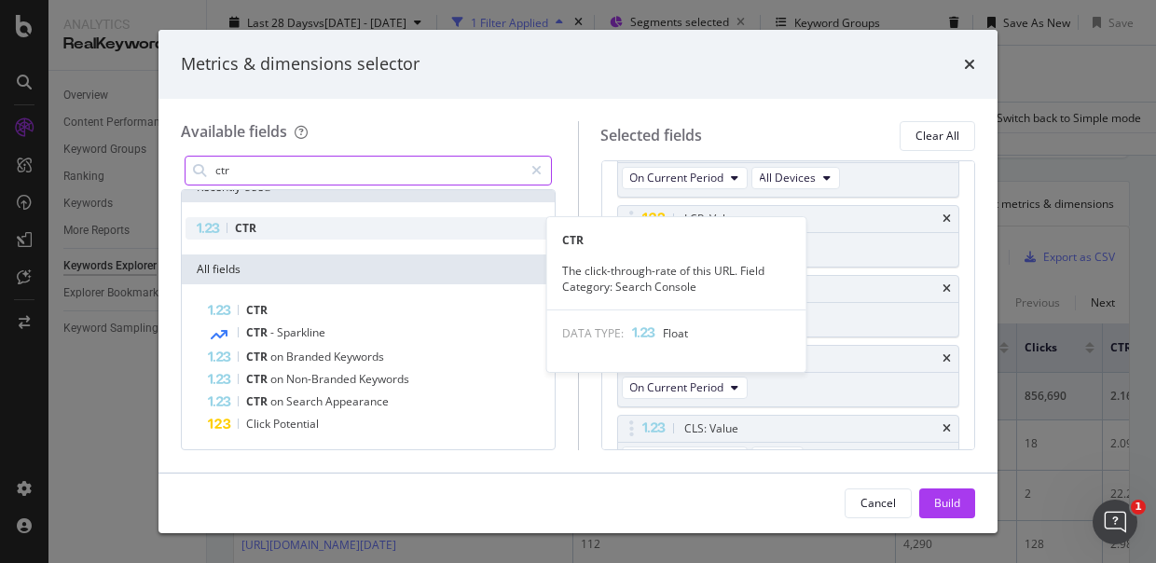
type input "ctr"
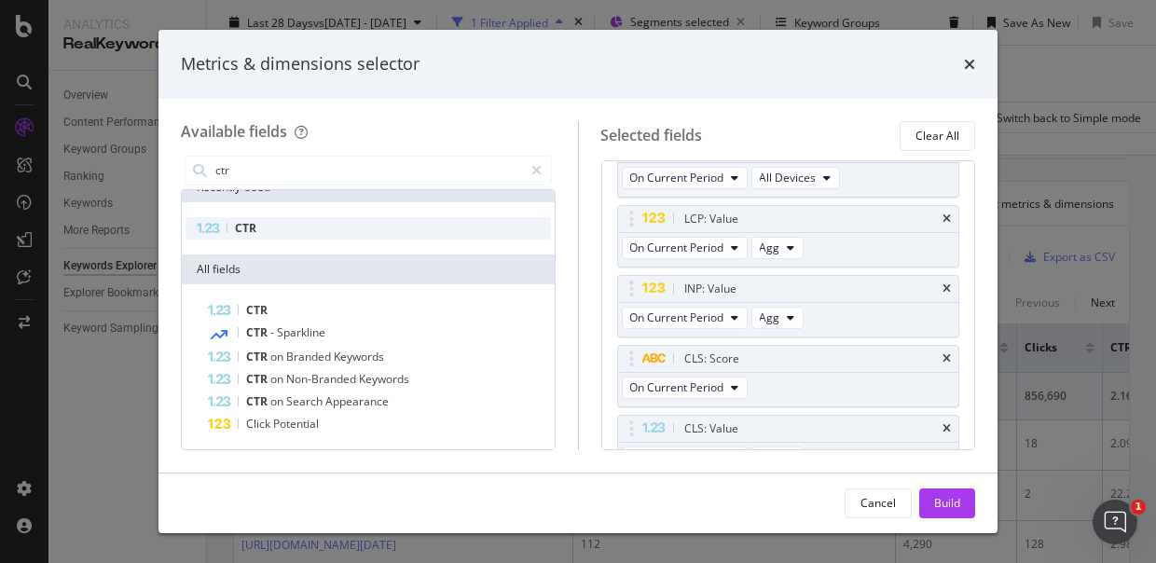
click at [288, 222] on div "CTR" at bounding box center [368, 228] width 365 height 22
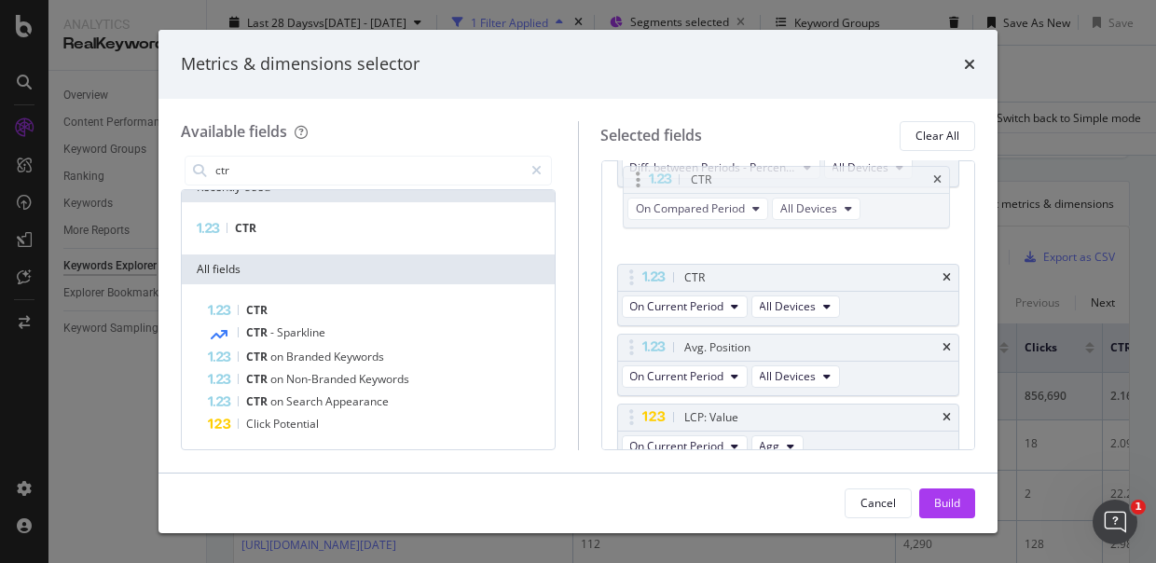
scroll to position [594, 0]
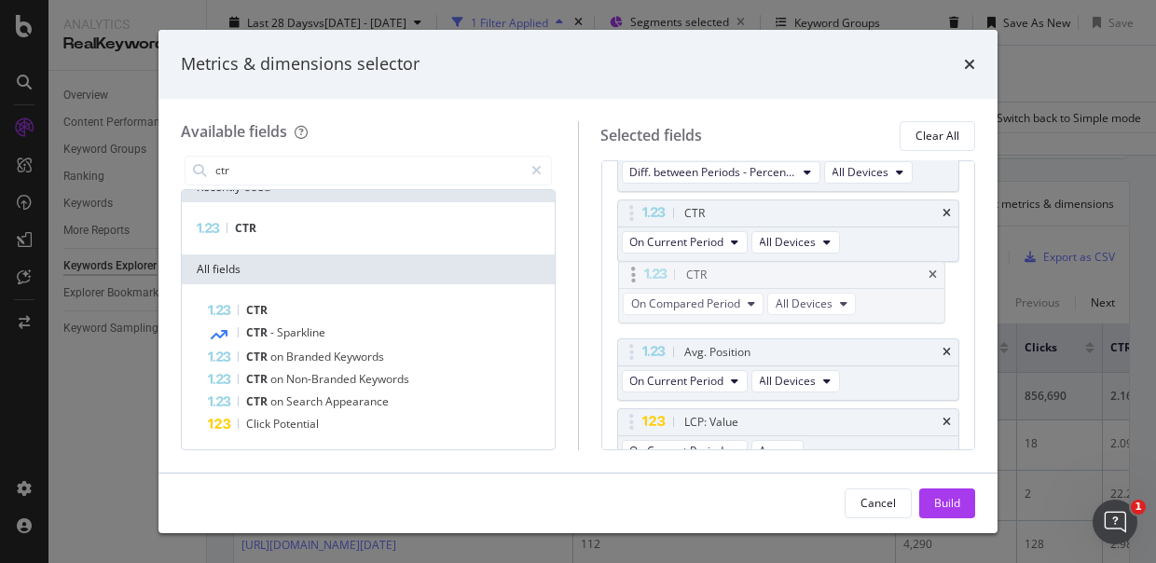
drag, startPoint x: 732, startPoint y: 401, endPoint x: 727, endPoint y: 271, distance: 129.7
click at [727, 271] on body "Analytics RealKeywords Overview Content Performance Keyword Groups Ranking Keyw…" at bounding box center [578, 281] width 1156 height 563
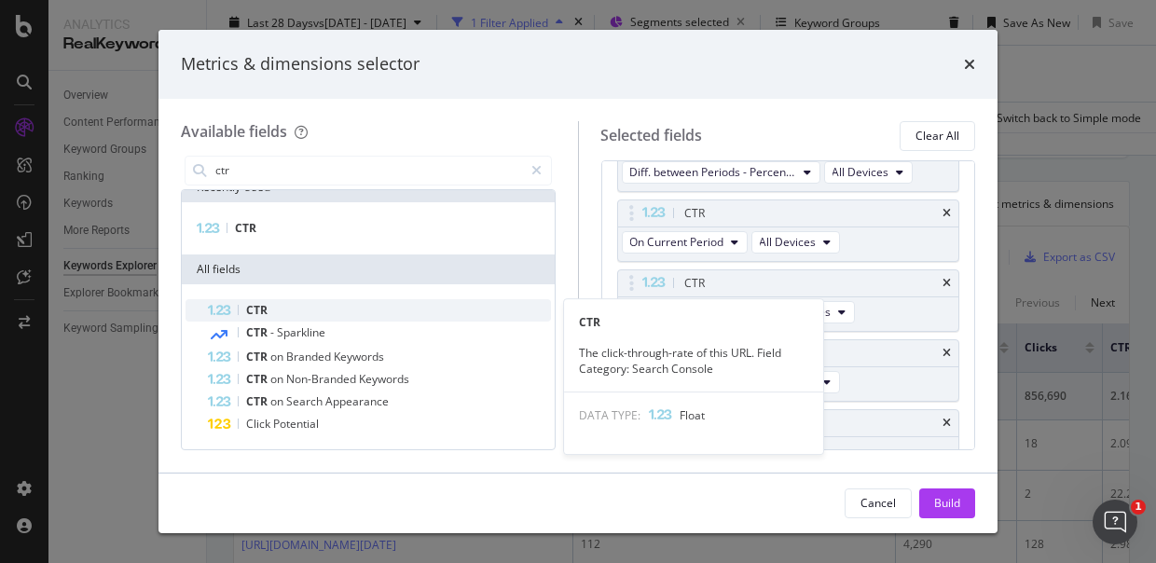
click at [346, 309] on div "CTR" at bounding box center [379, 310] width 343 height 22
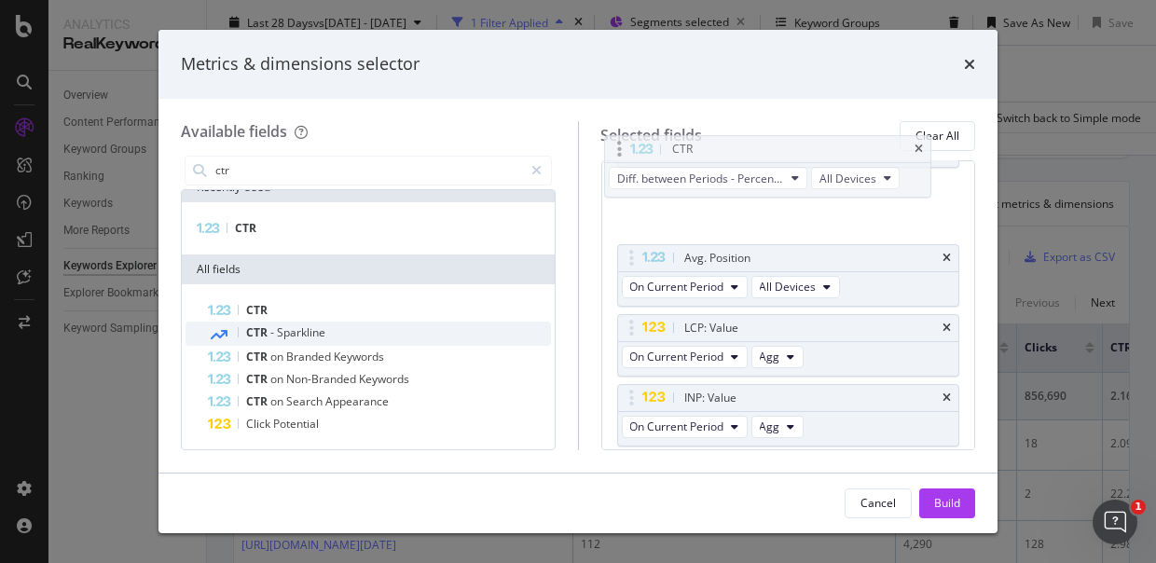
scroll to position [753, 0]
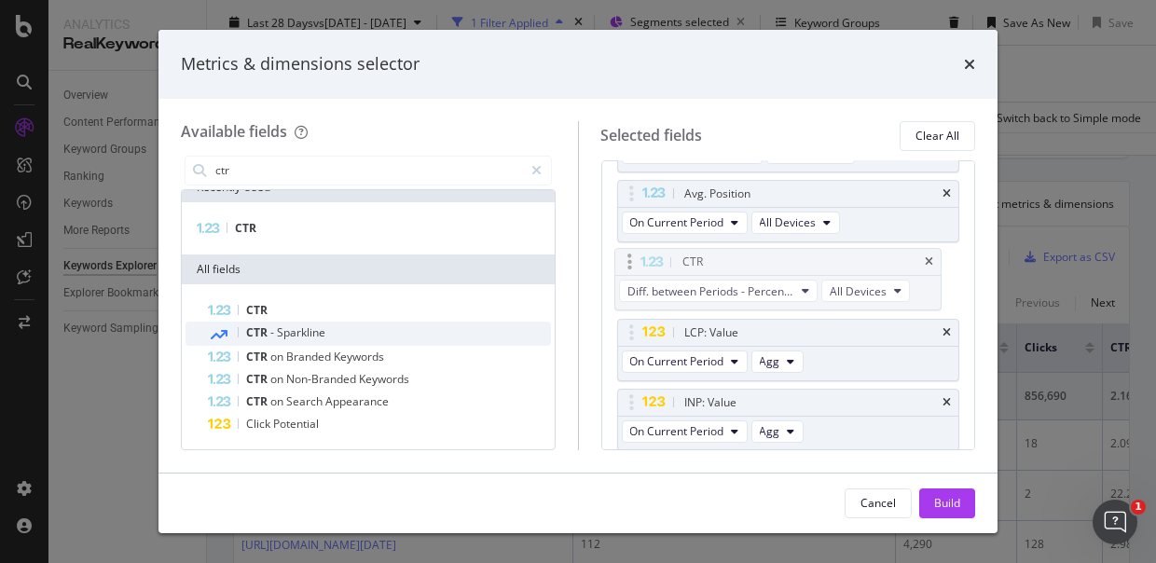
drag, startPoint x: 840, startPoint y: 398, endPoint x: 837, endPoint y: 258, distance: 139.9
click at [837, 258] on body "Analytics RealKeywords Overview Content Performance Keyword Groups Ranking Keyw…" at bounding box center [578, 281] width 1156 height 563
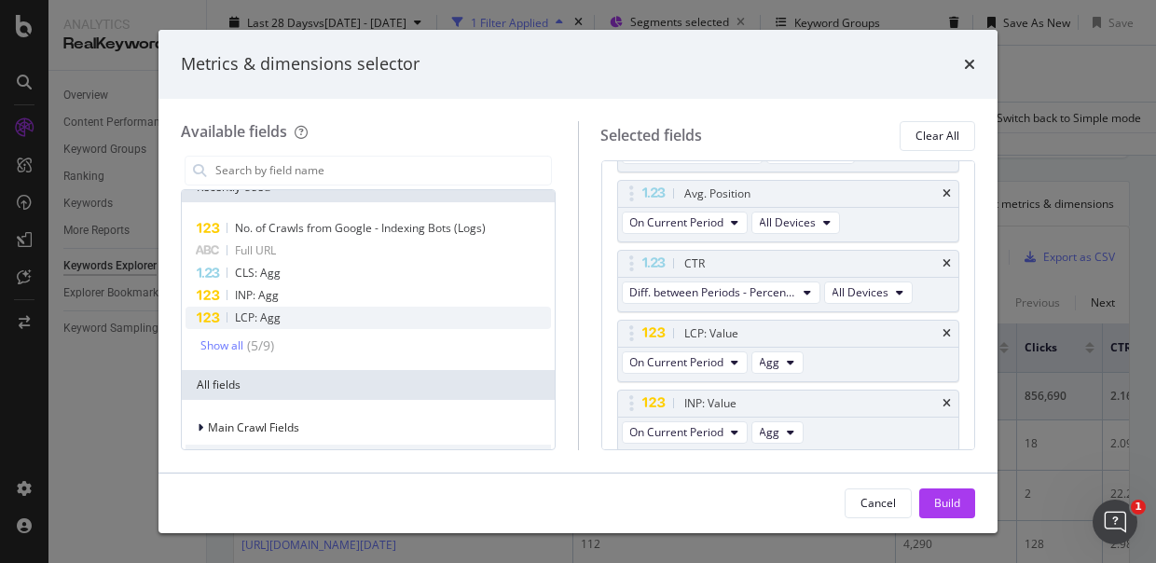
click at [328, 315] on div "LCP: Agg" at bounding box center [368, 318] width 365 height 22
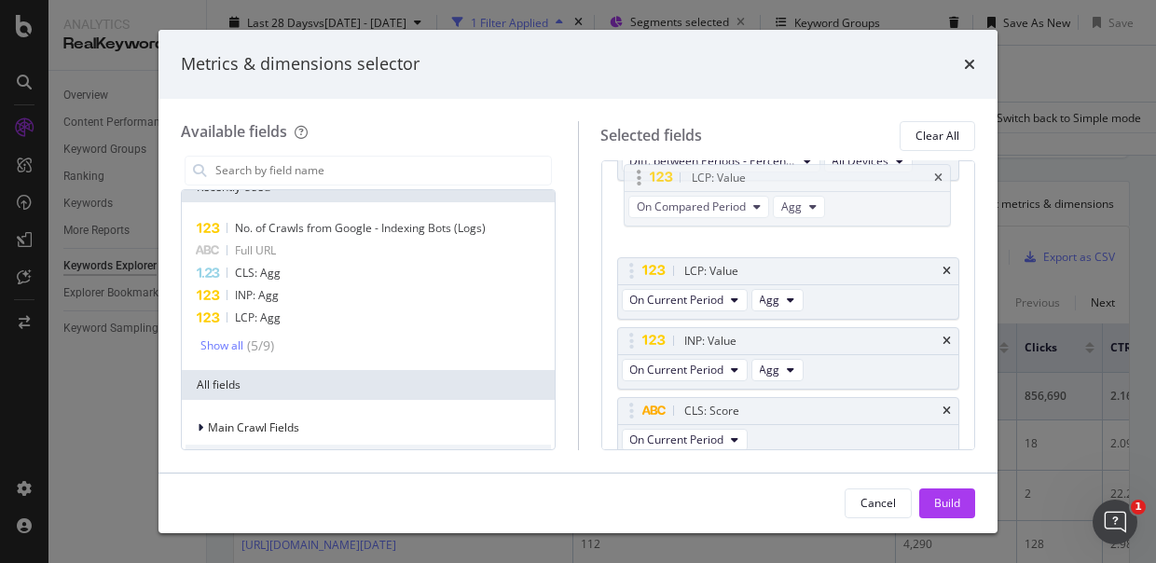
scroll to position [881, 0]
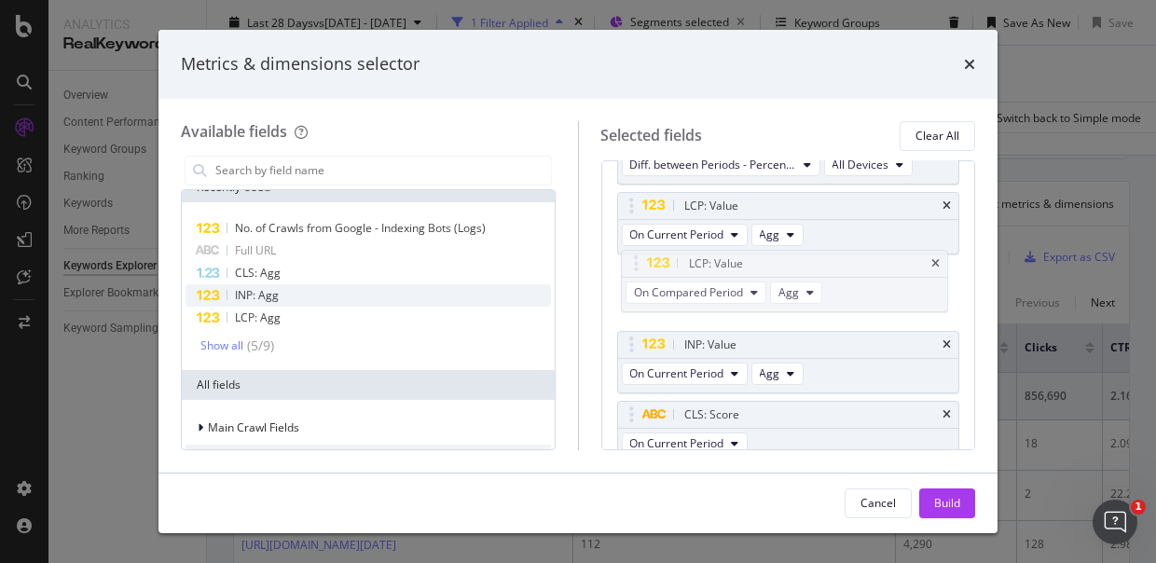
drag, startPoint x: 778, startPoint y: 401, endPoint x: 349, endPoint y: 283, distance: 444.7
click at [779, 264] on body "Analytics RealKeywords Overview Content Performance Keyword Groups Ranking Keyw…" at bounding box center [578, 281] width 1156 height 563
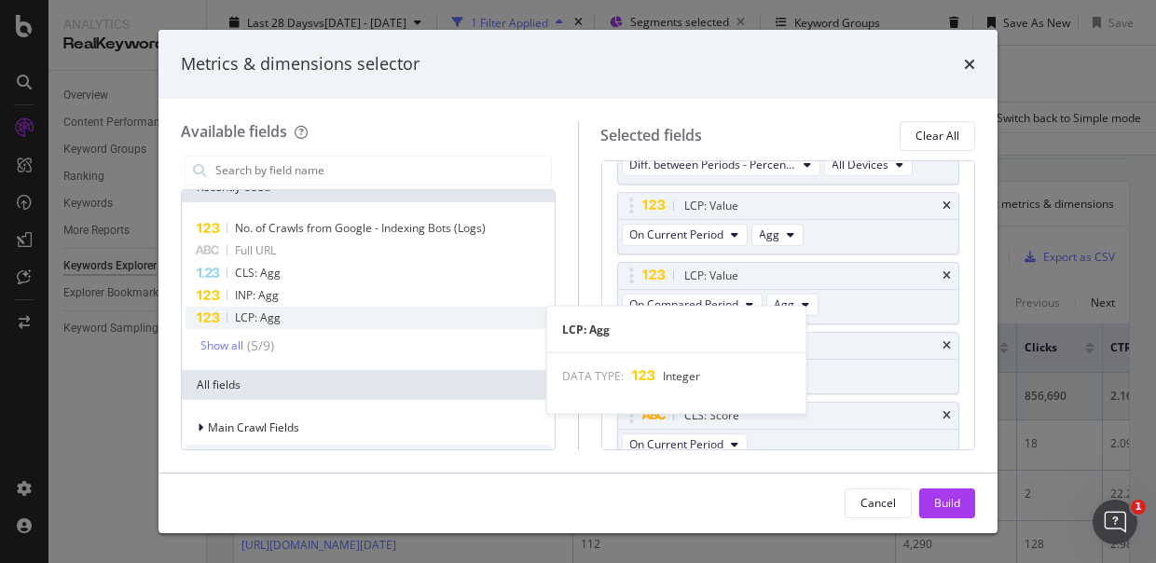
click at [241, 316] on span "LCP: Agg" at bounding box center [258, 318] width 46 height 16
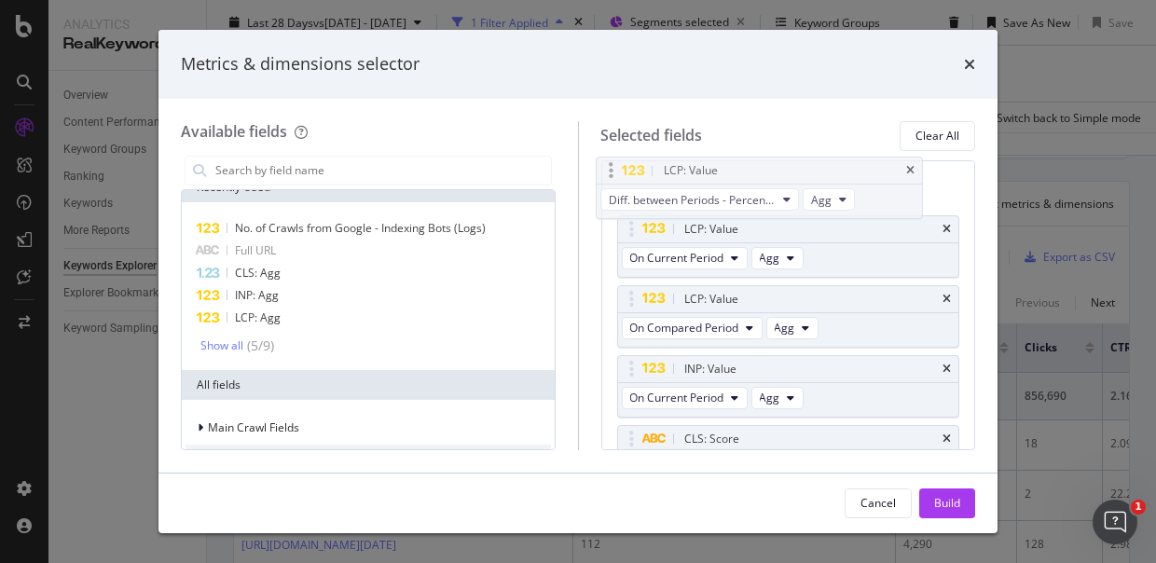
scroll to position [920, 0]
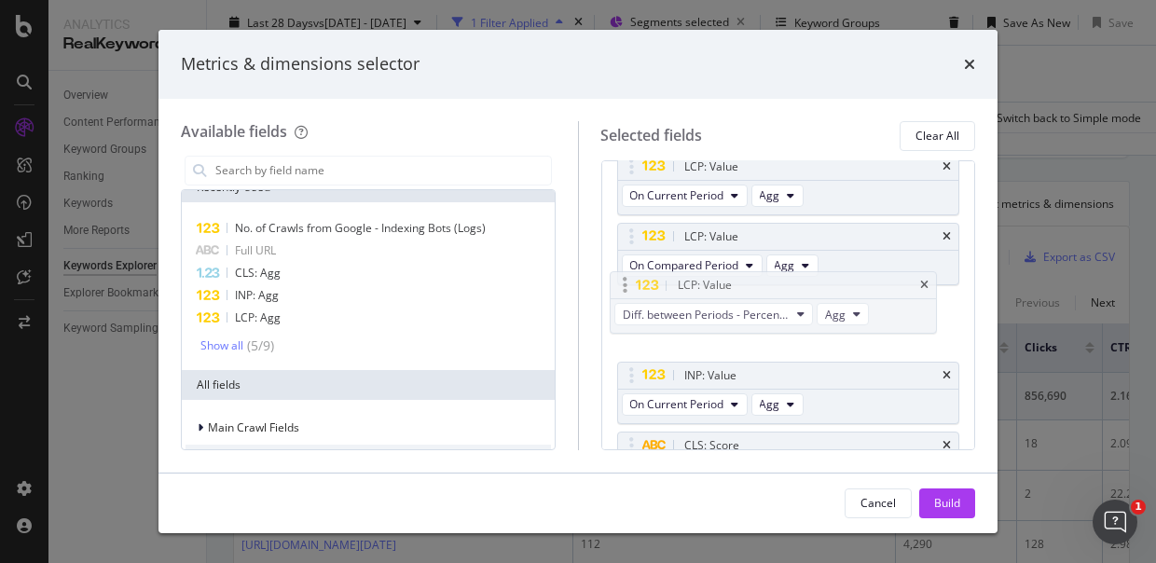
drag, startPoint x: 746, startPoint y: 406, endPoint x: 737, endPoint y: 299, distance: 106.6
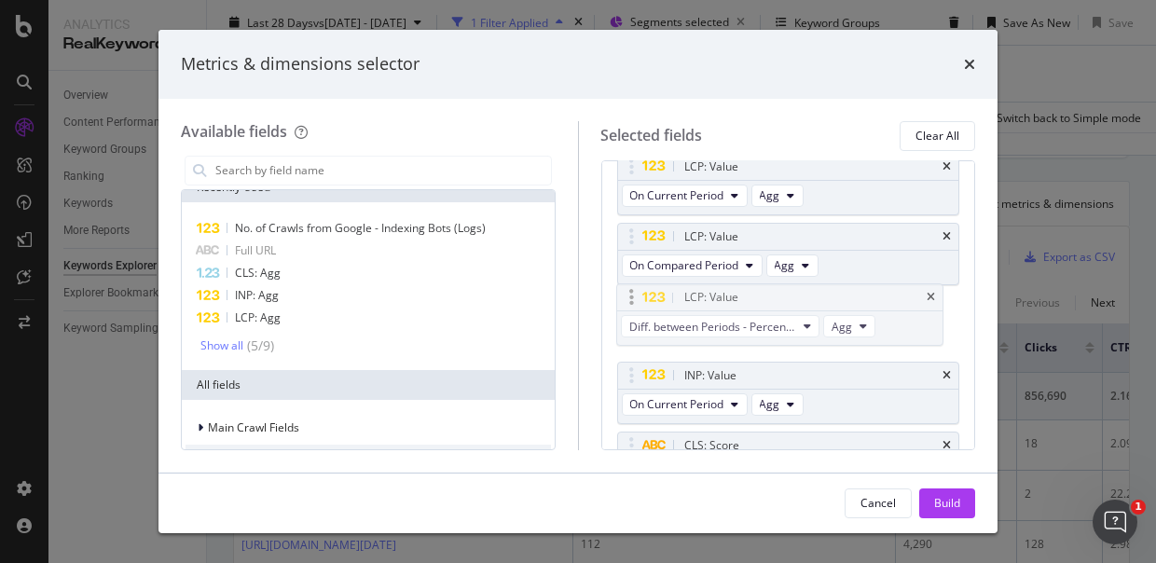
click at [737, 299] on body "Analytics RealKeywords Overview Content Performance Keyword Groups Ranking Keyw…" at bounding box center [578, 281] width 1156 height 563
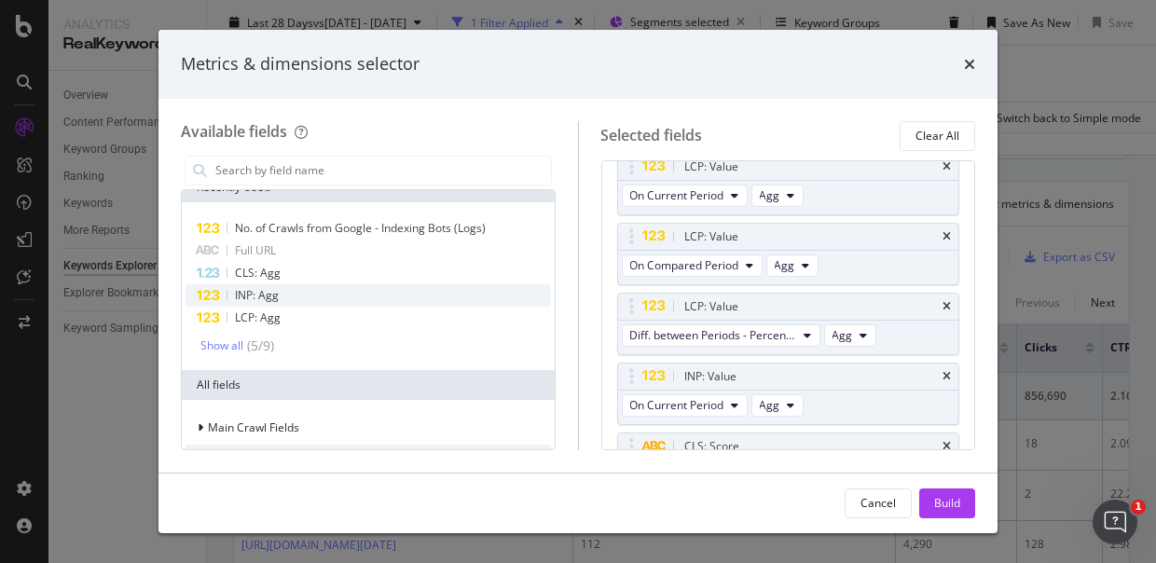
click at [250, 294] on span "INP: Agg" at bounding box center [257, 295] width 44 height 16
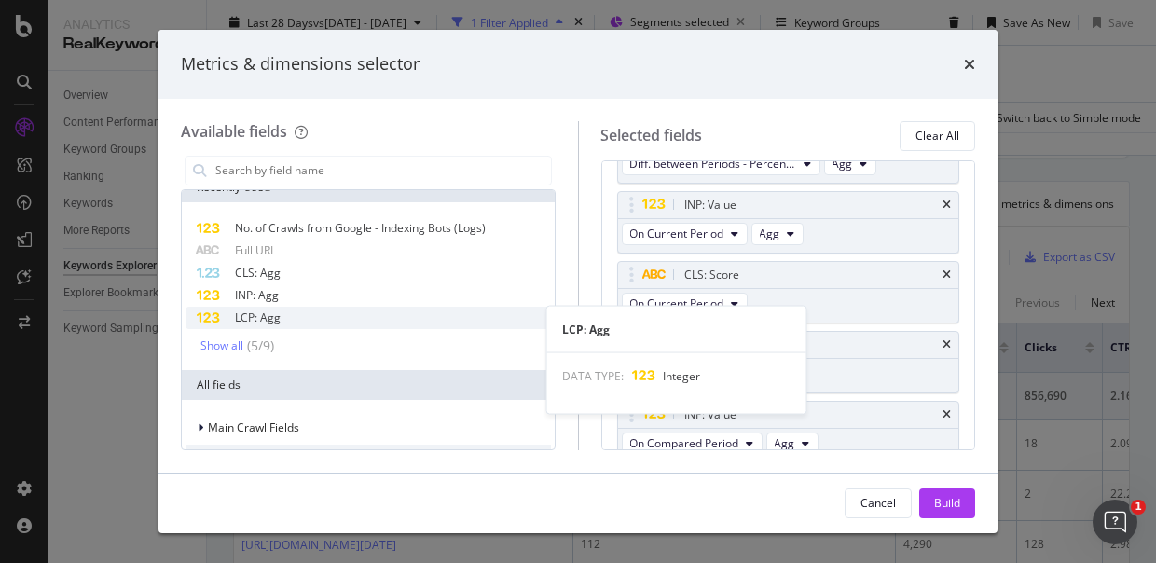
scroll to position [1095, 0]
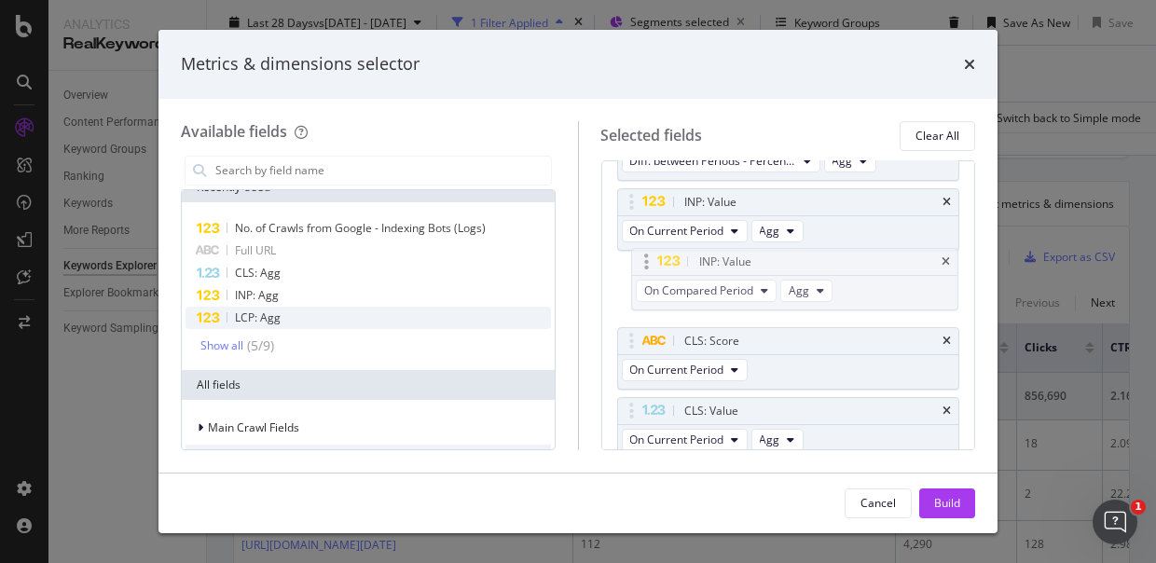
drag, startPoint x: 818, startPoint y: 397, endPoint x: 821, endPoint y: 258, distance: 139.0
click at [832, 257] on body "Analytics RealKeywords Overview Content Performance Keyword Groups Ranking Keyw…" at bounding box center [578, 281] width 1156 height 563
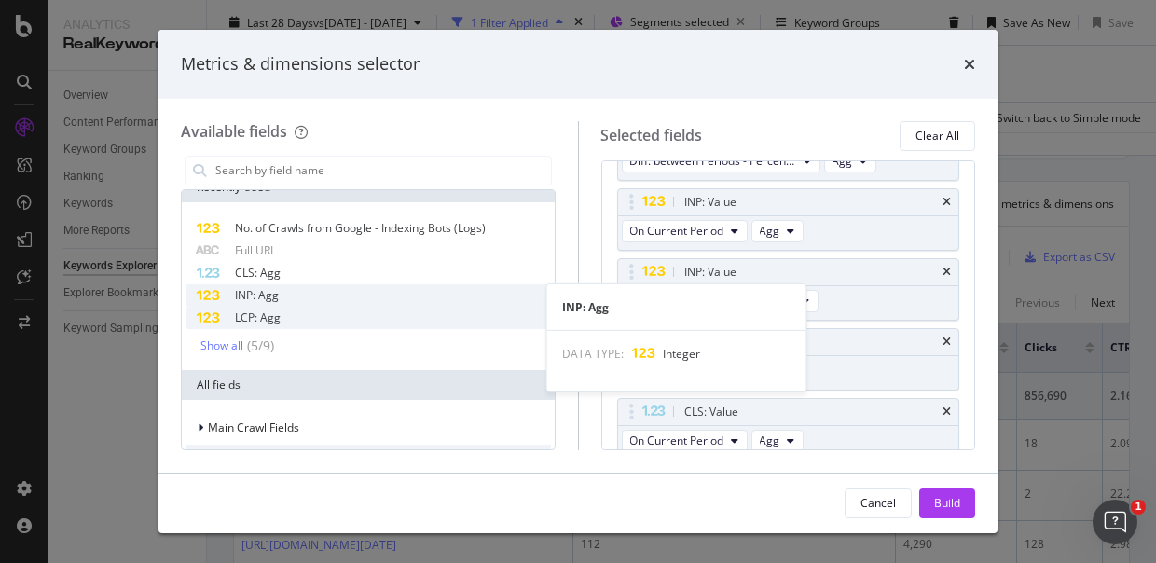
click at [277, 295] on span "INP: Agg" at bounding box center [257, 295] width 44 height 16
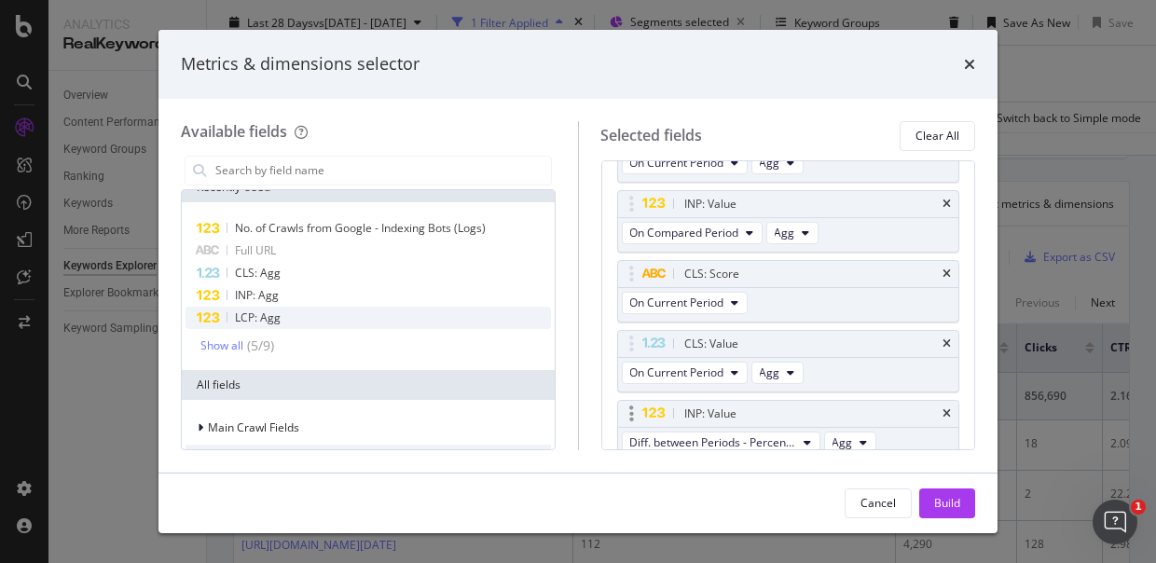
scroll to position [1164, 0]
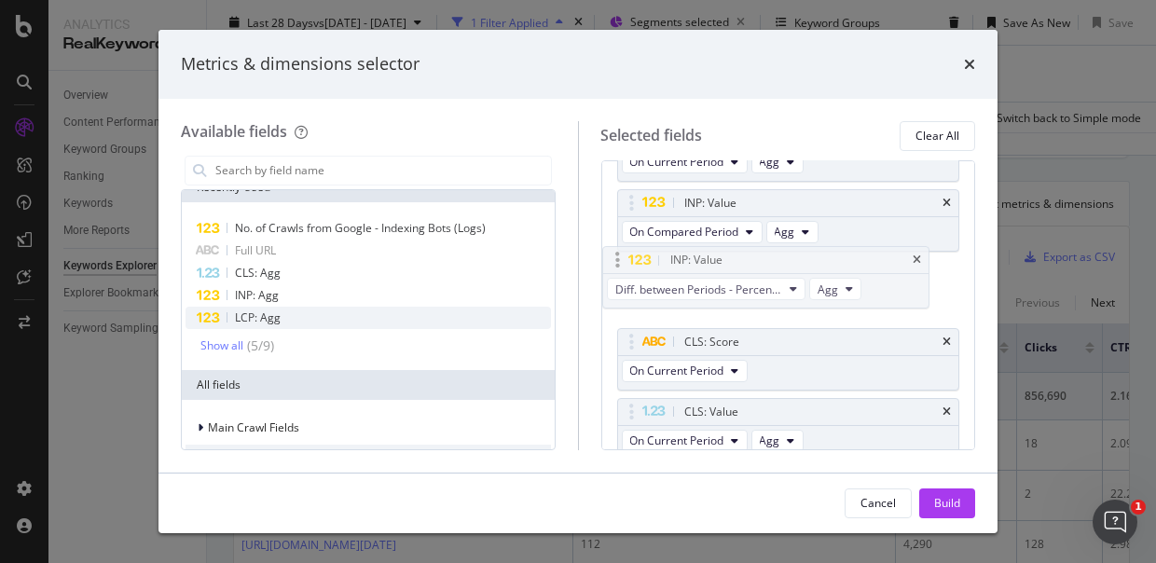
drag, startPoint x: 802, startPoint y: 403, endPoint x: 788, endPoint y: 262, distance: 141.5
click at [788, 262] on body "Analytics RealKeywords Overview Content Performance Keyword Groups Ranking Keyw…" at bounding box center [578, 281] width 1156 height 563
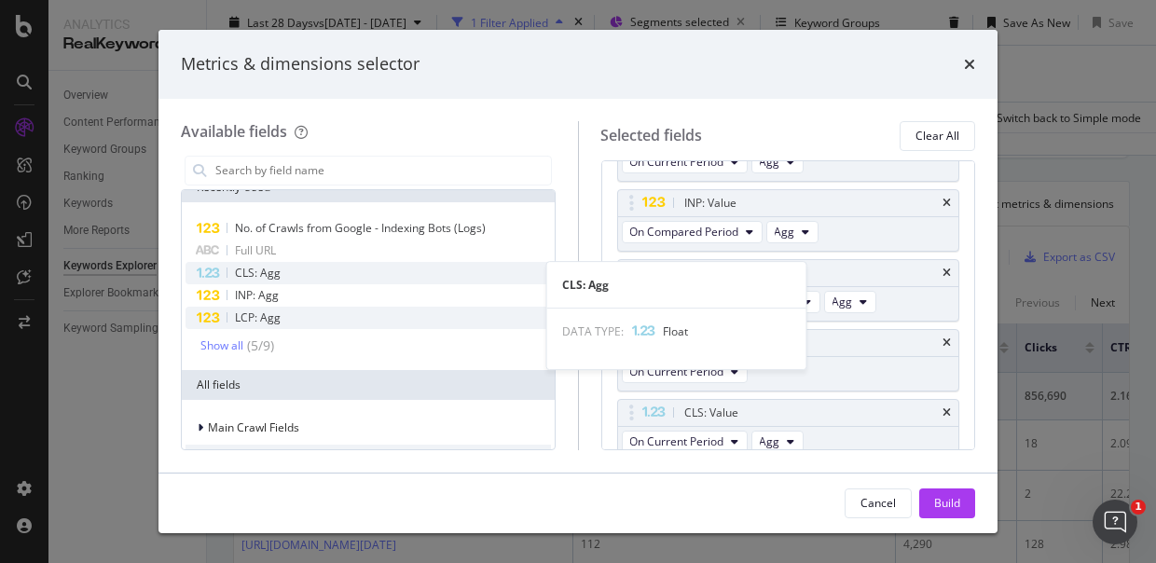
click at [265, 273] on span "CLS: Agg" at bounding box center [258, 273] width 46 height 16
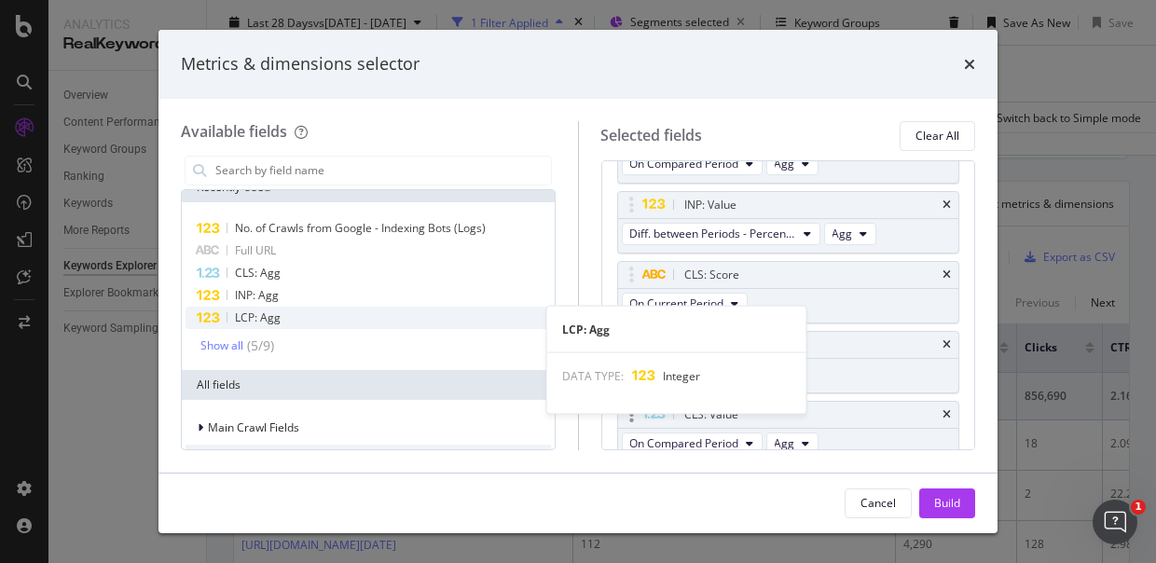
scroll to position [1233, 0]
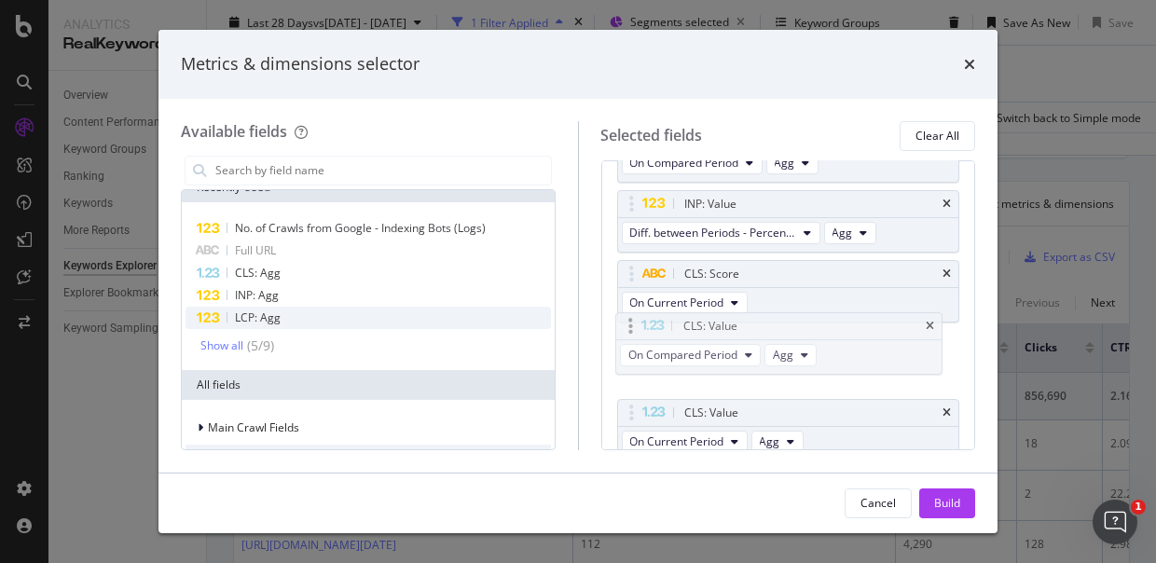
drag, startPoint x: 809, startPoint y: 402, endPoint x: 808, endPoint y: 326, distance: 75.5
click at [808, 326] on body "Analytics RealKeywords Overview Content Performance Keyword Groups Ranking Keyw…" at bounding box center [578, 281] width 1156 height 563
drag, startPoint x: 793, startPoint y: 406, endPoint x: 784, endPoint y: 319, distance: 87.1
click at [784, 318] on body "Analytics RealKeywords Overview Content Performance Keyword Groups Ranking Keyw…" at bounding box center [578, 281] width 1156 height 563
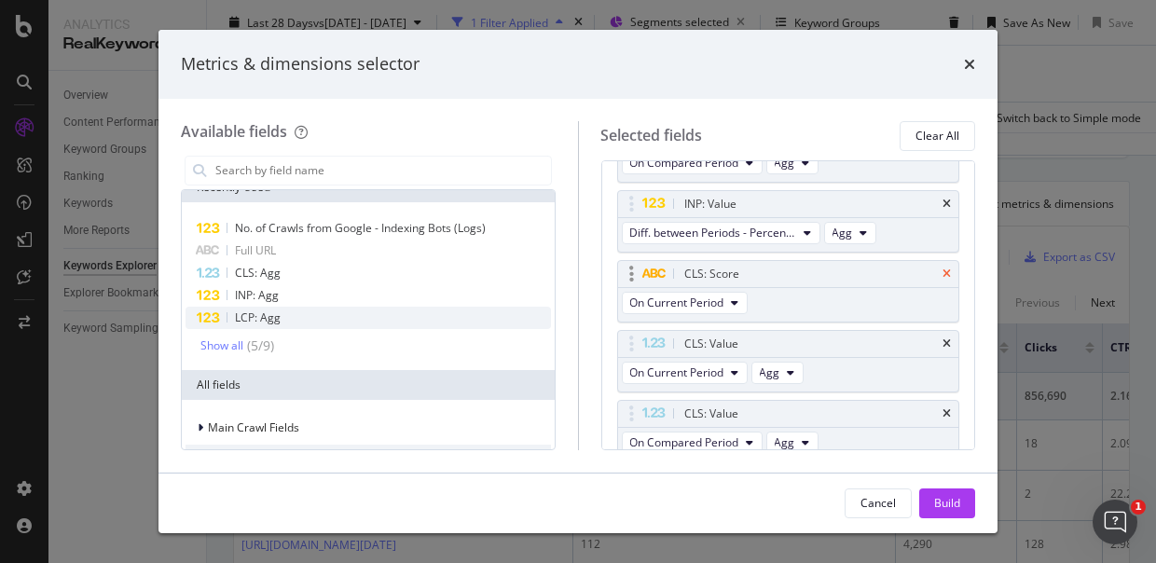
click at [943, 269] on icon "times" at bounding box center [947, 274] width 8 height 11
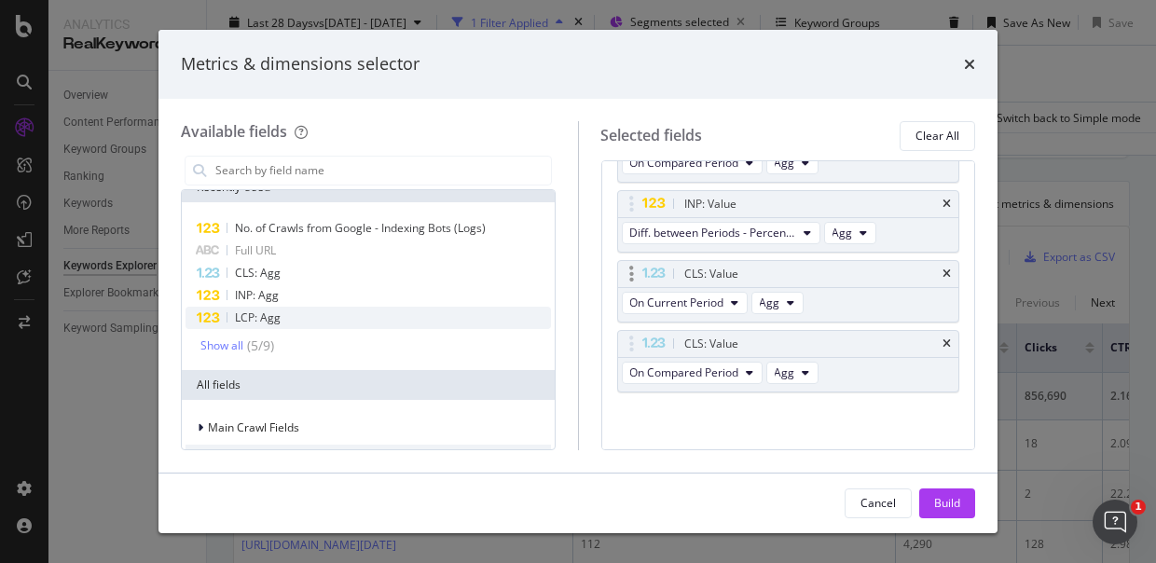
scroll to position [1226, 0]
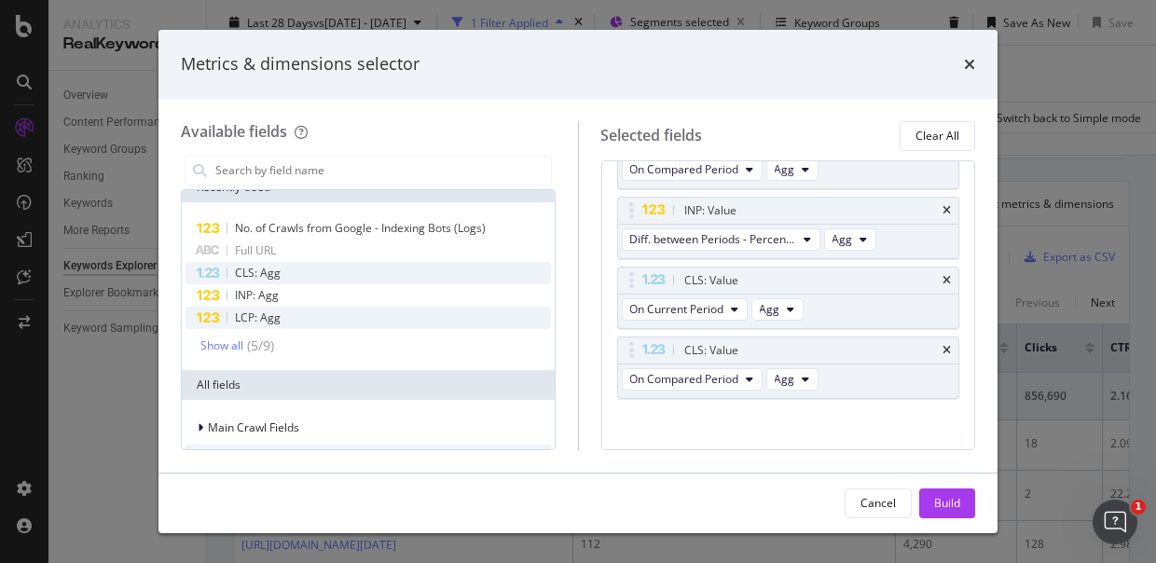
click at [297, 267] on div "CLS: Agg" at bounding box center [368, 273] width 365 height 22
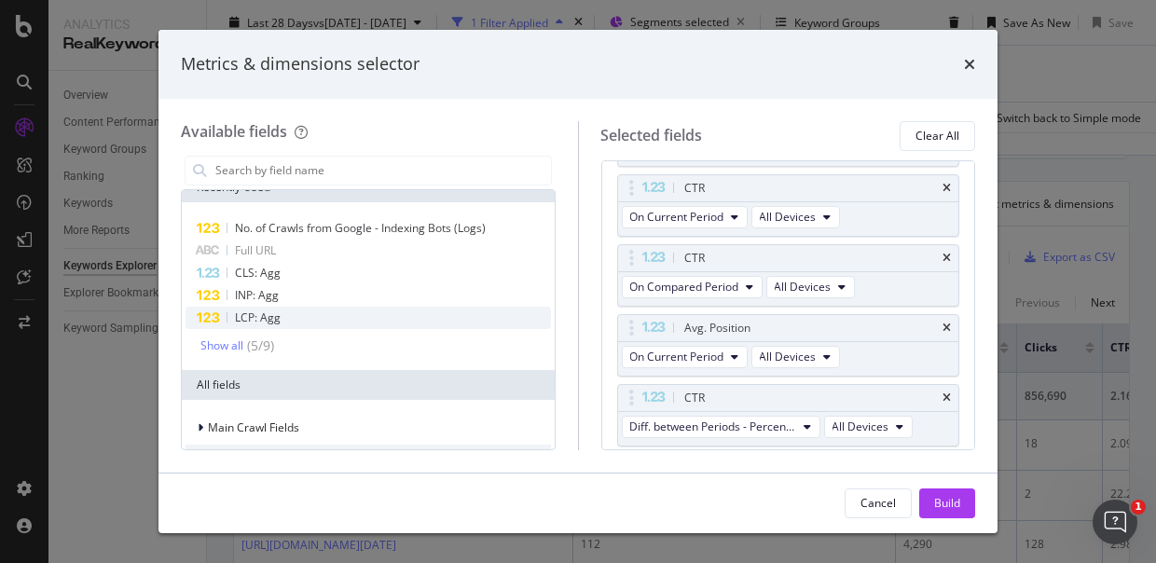
scroll to position [612, 0]
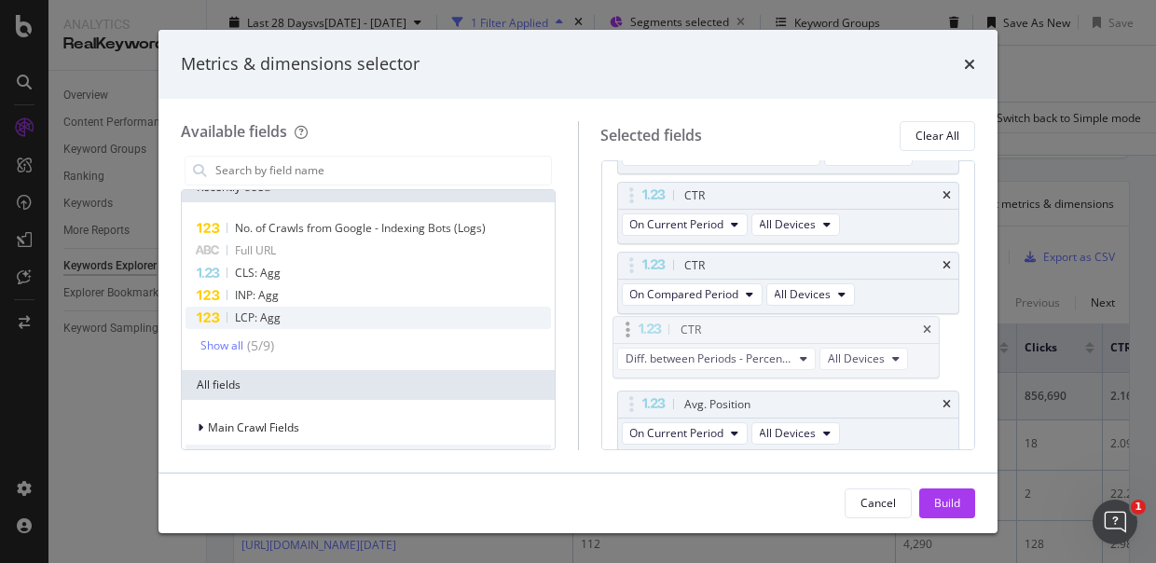
drag, startPoint x: 736, startPoint y: 399, endPoint x: 731, endPoint y: 330, distance: 69.2
click at [731, 330] on body "Analytics RealKeywords Overview Content Performance Keyword Groups Ranking Keyw…" at bounding box center [578, 281] width 1156 height 563
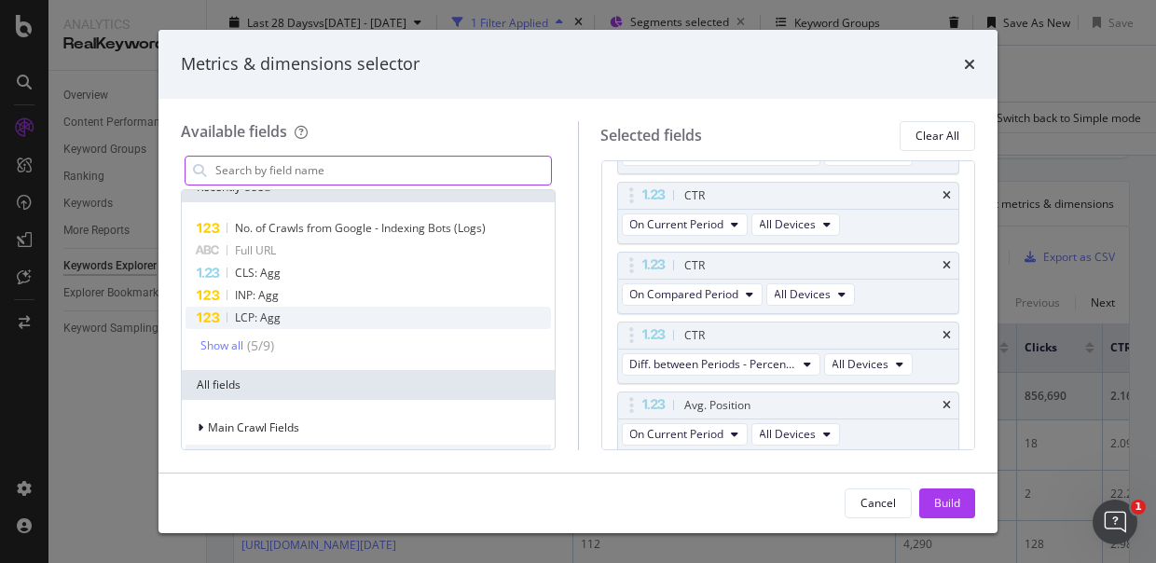
click at [269, 157] on div "modal" at bounding box center [368, 171] width 367 height 30
click at [263, 169] on input "modal" at bounding box center [383, 171] width 338 height 28
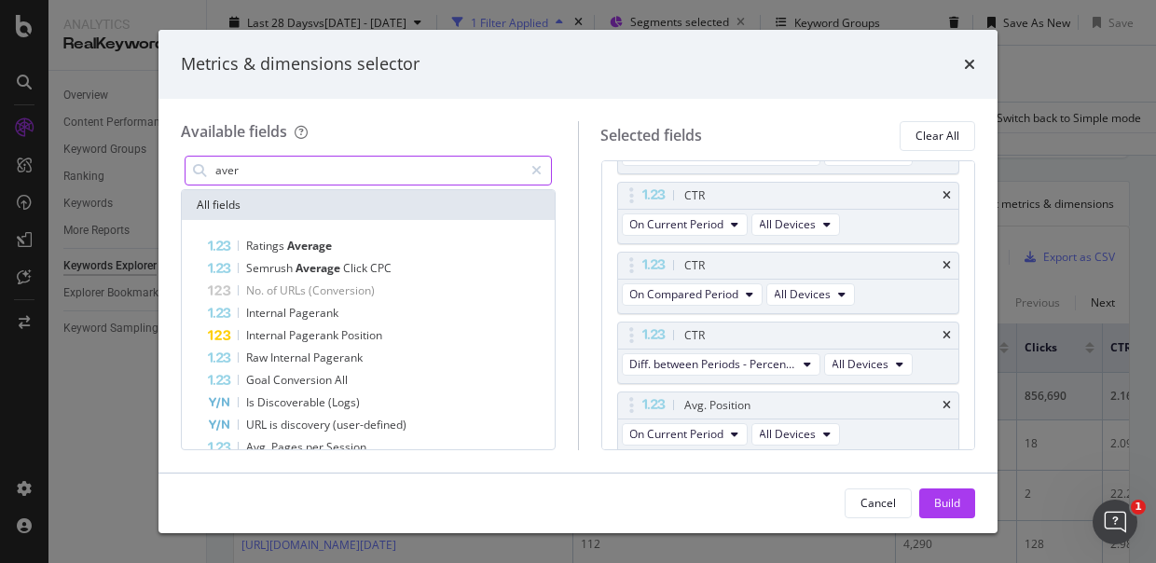
drag, startPoint x: 260, startPoint y: 163, endPoint x: 149, endPoint y: 163, distance: 111.0
click at [149, 163] on div "Metrics & dimensions selector Available fields aver All fields Ratings Average …" at bounding box center [578, 281] width 1156 height 563
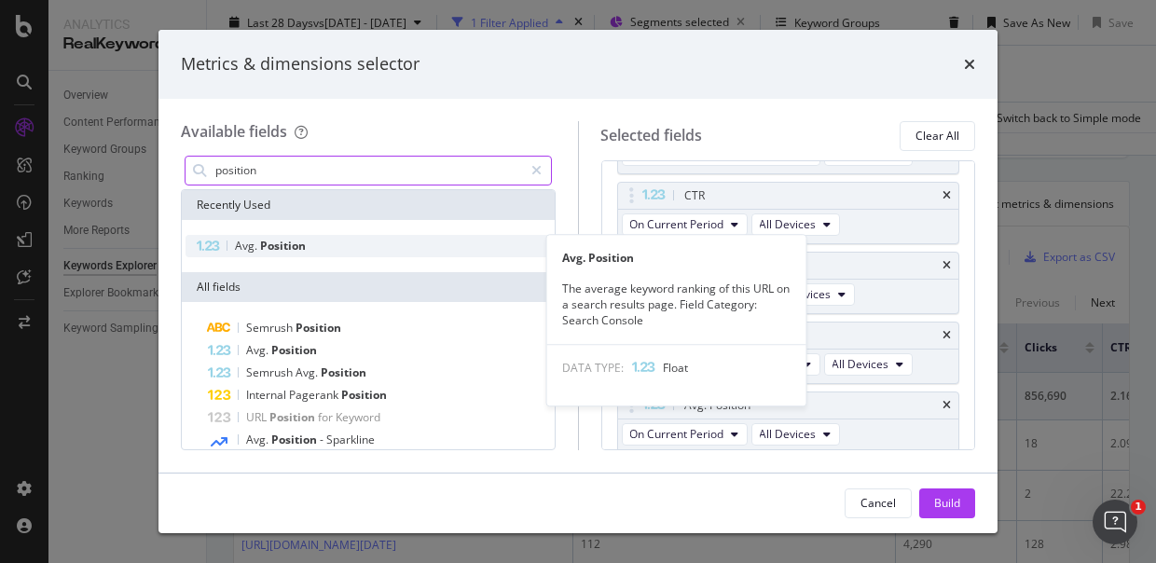
type input "position"
click at [233, 241] on div "Avg. Position" at bounding box center [368, 246] width 365 height 22
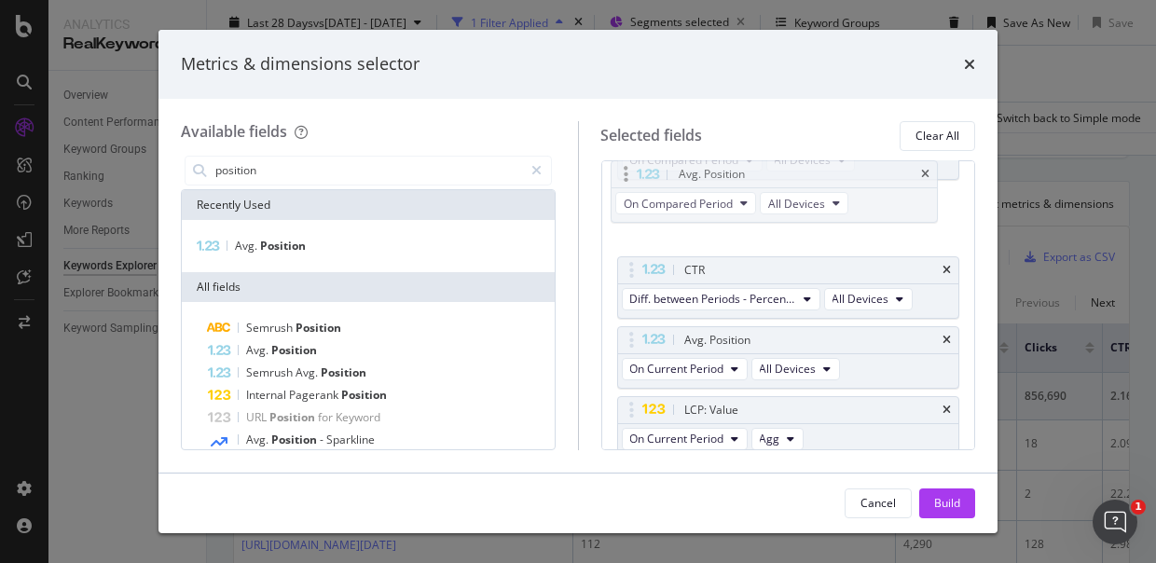
scroll to position [739, 0]
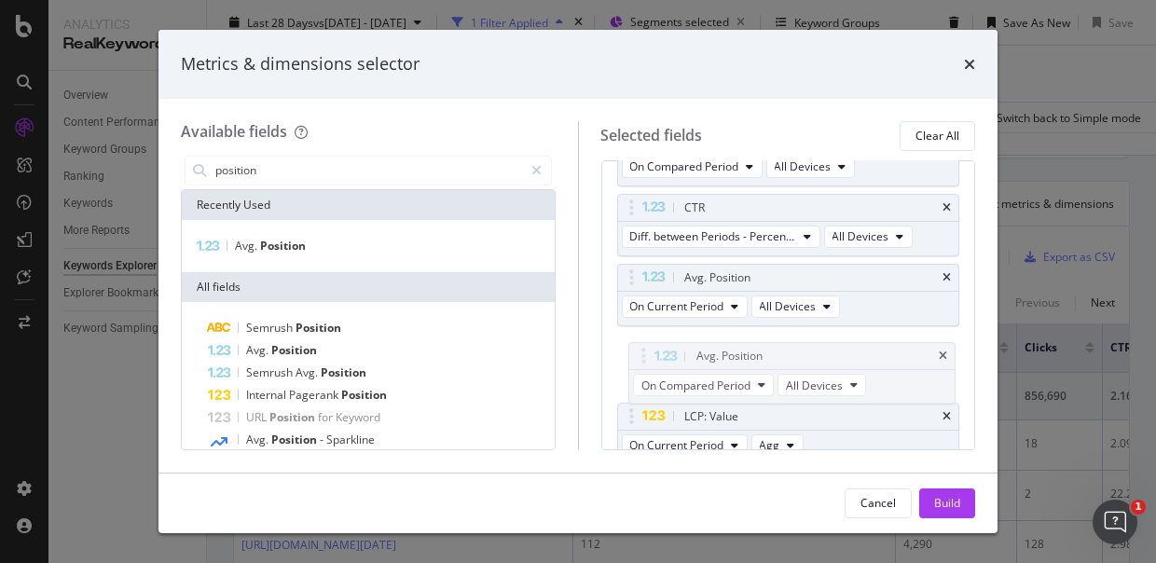
drag, startPoint x: 770, startPoint y: 392, endPoint x: 773, endPoint y: 338, distance: 54.1
click at [777, 342] on body "Analytics RealKeywords Overview Content Performance Keyword Groups Ranking Keyw…" at bounding box center [578, 281] width 1156 height 563
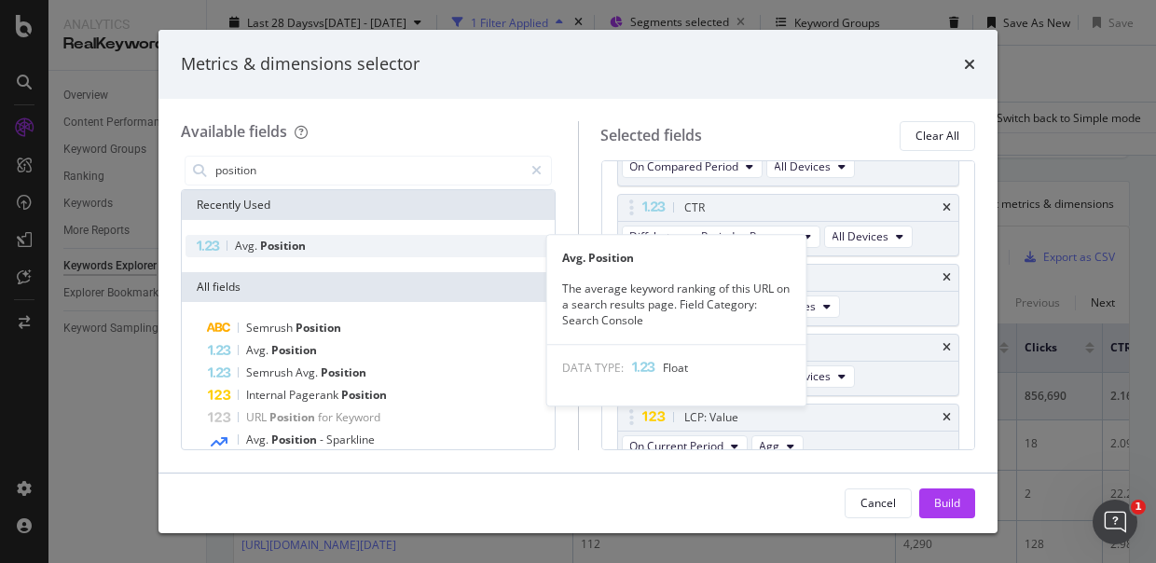
click at [323, 235] on div "Avg. Position" at bounding box center [368, 246] width 365 height 22
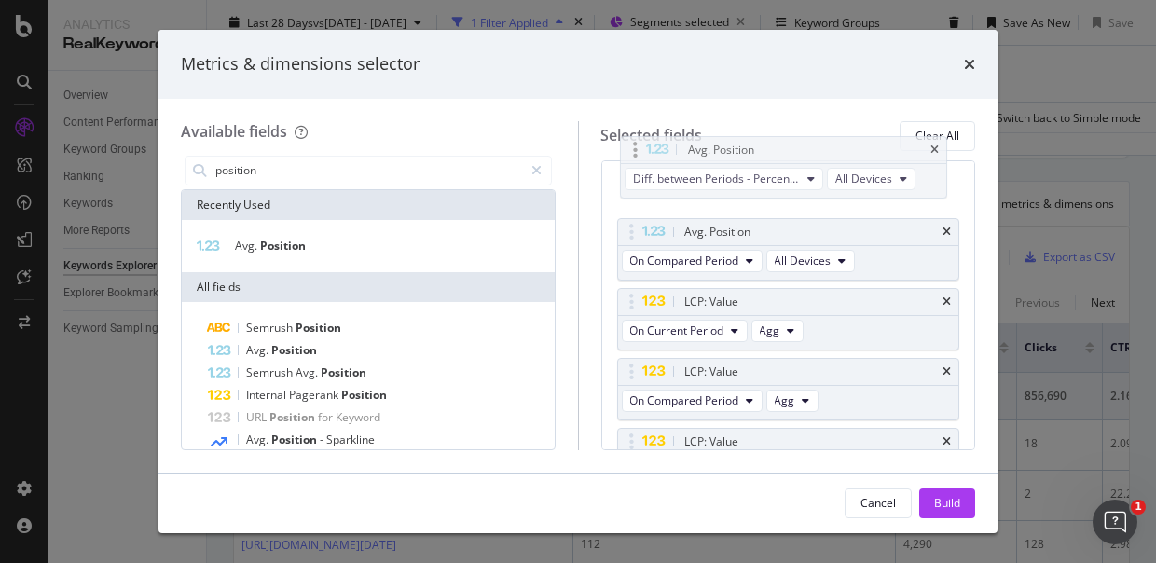
scroll to position [918, 0]
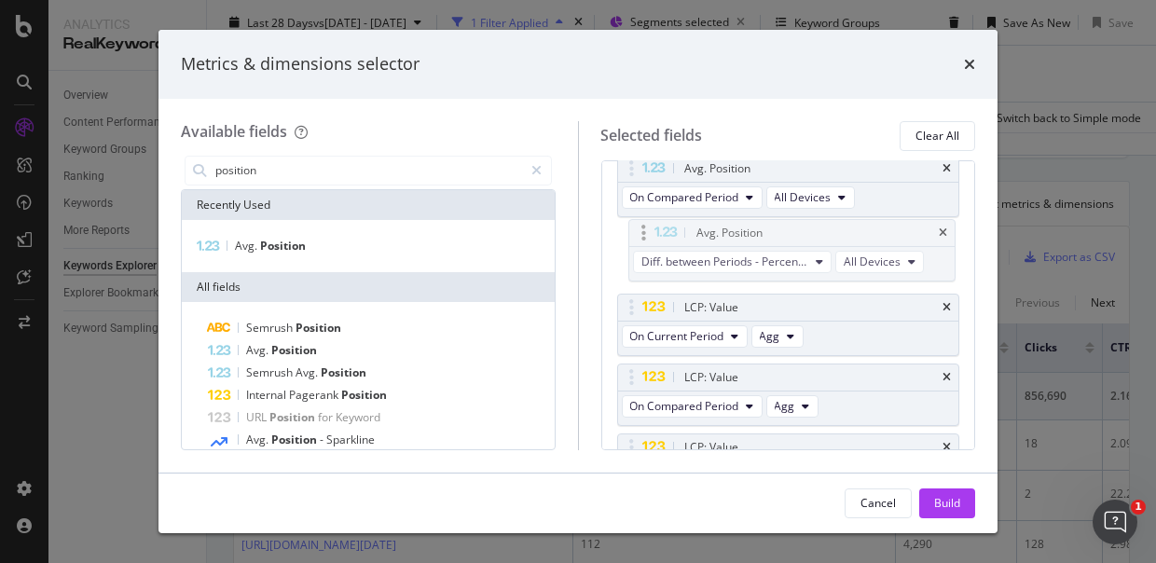
drag, startPoint x: 768, startPoint y: 403, endPoint x: 776, endPoint y: 234, distance: 168.9
click at [777, 234] on body "Analytics RealKeywords Overview Content Performance Keyword Groups Ranking Keyw…" at bounding box center [578, 281] width 1156 height 563
click at [956, 513] on div "Build" at bounding box center [947, 503] width 26 height 28
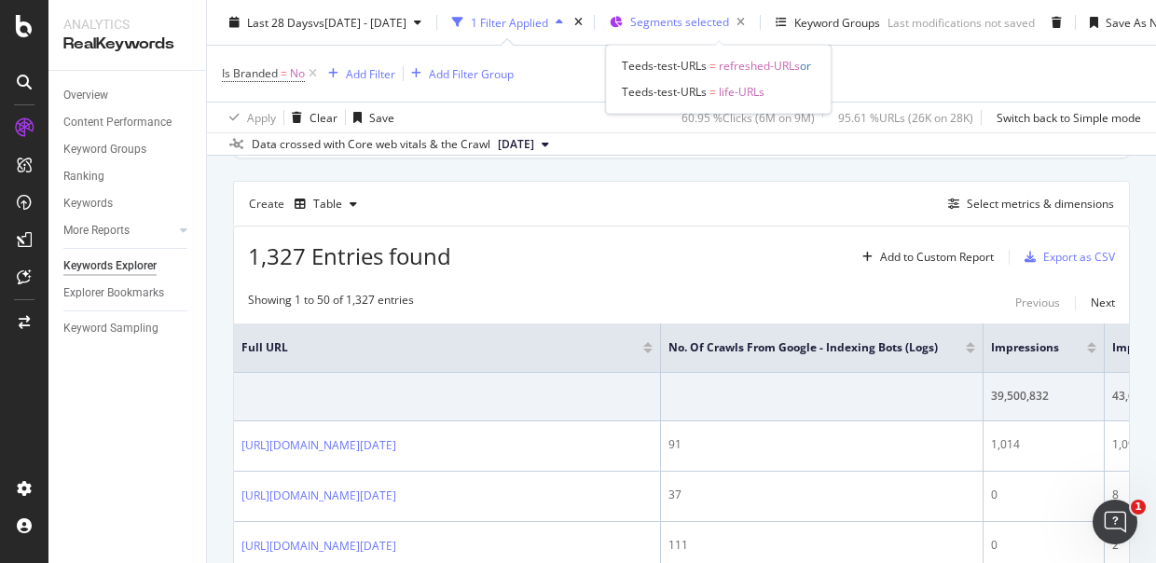
click at [739, 30] on div "Segments selected" at bounding box center [691, 22] width 122 height 26
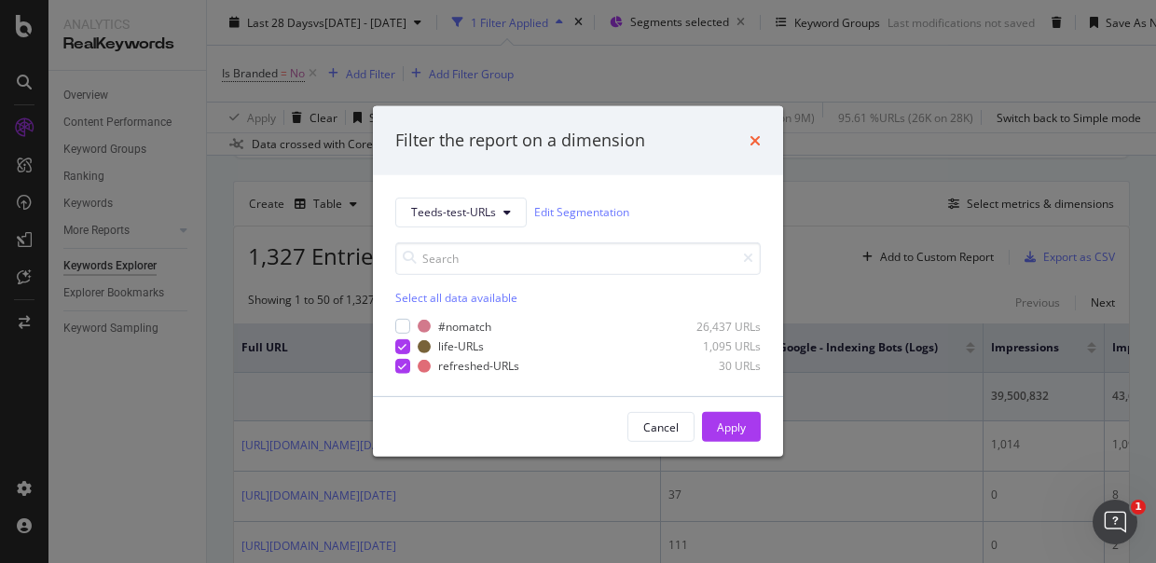
click at [756, 133] on icon "times" at bounding box center [755, 140] width 11 height 15
